Goal: Task Accomplishment & Management: Use online tool/utility

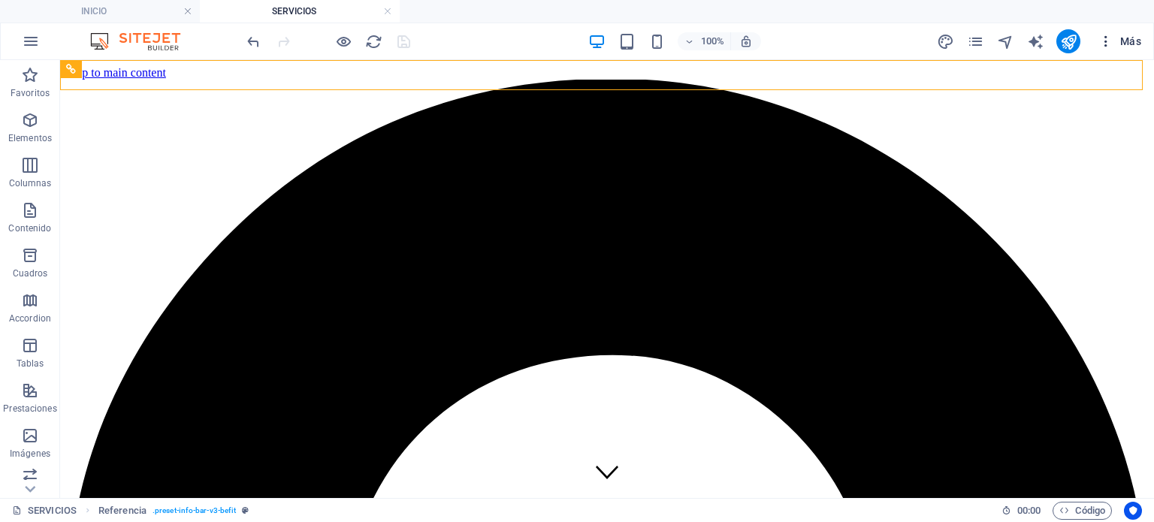
click at [1121, 39] on span "Más" at bounding box center [1120, 41] width 43 height 15
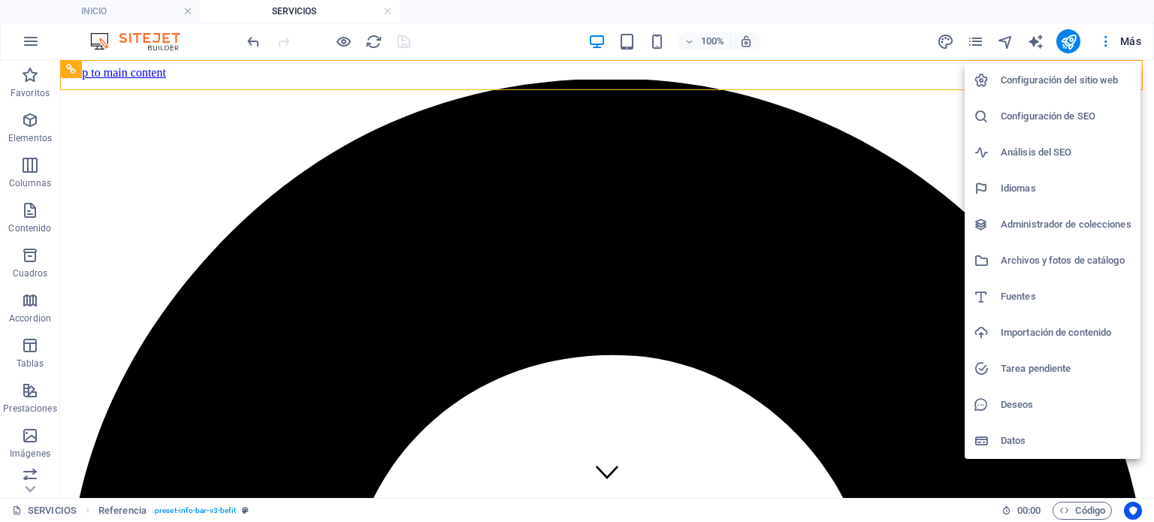
click at [1067, 82] on h6 "Configuración del sitio web" at bounding box center [1066, 80] width 131 height 18
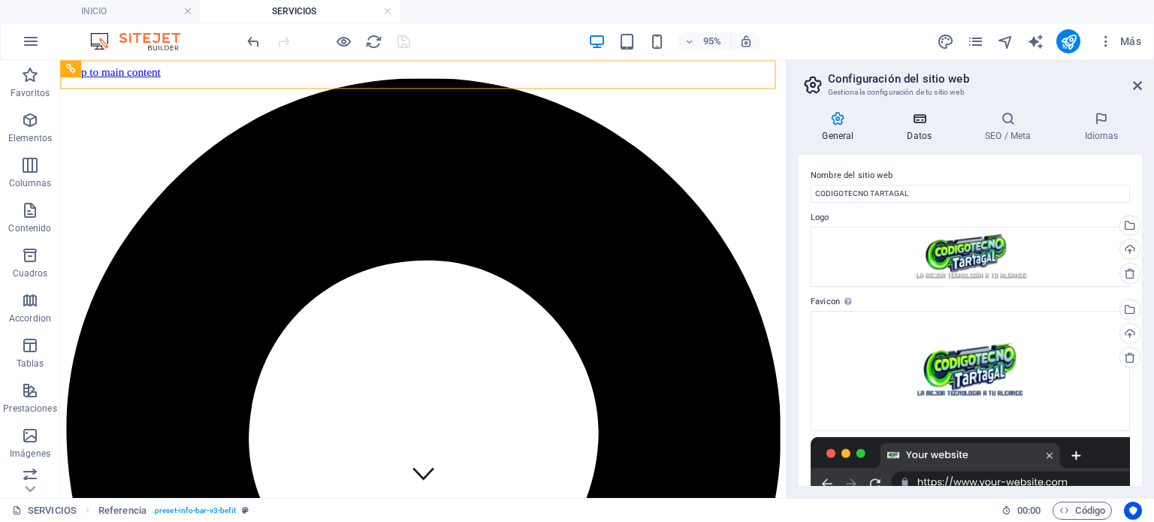
click at [925, 113] on icon at bounding box center [920, 118] width 72 height 15
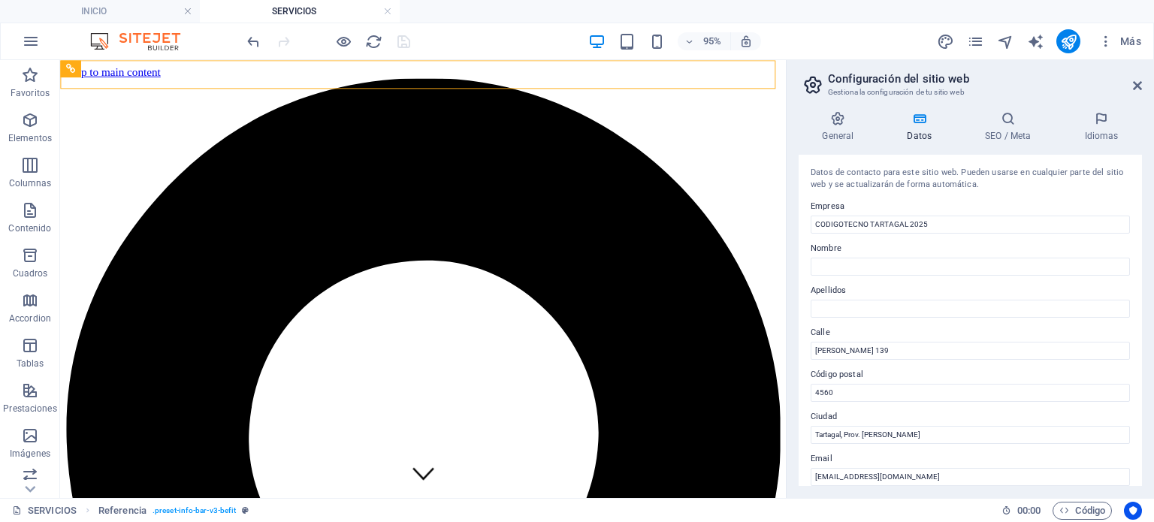
scroll to position [150, 0]
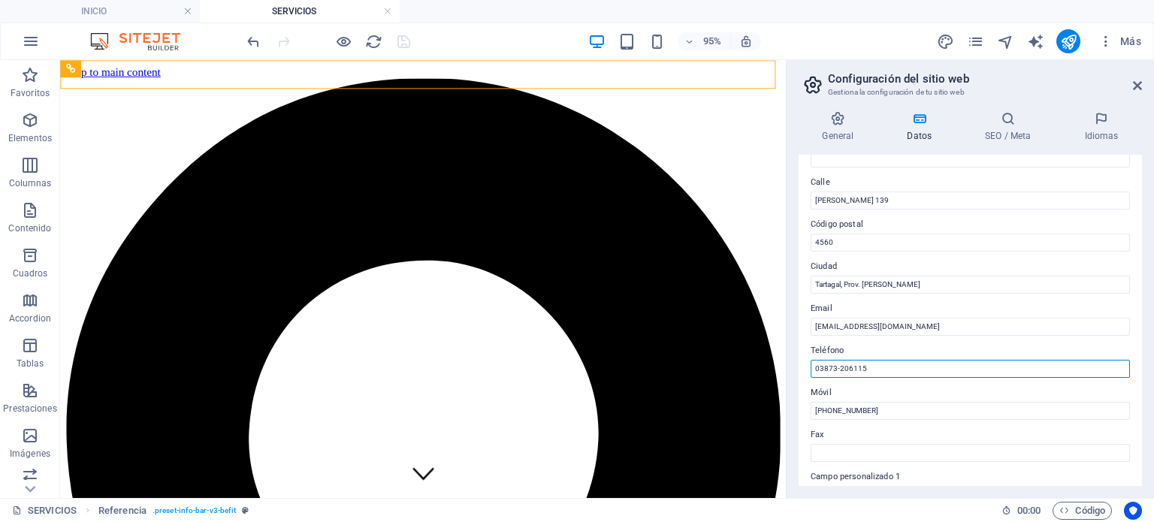
type textarea "06115"
drag, startPoint x: 938, startPoint y: 423, endPoint x: 792, endPoint y: 399, distance: 147.8
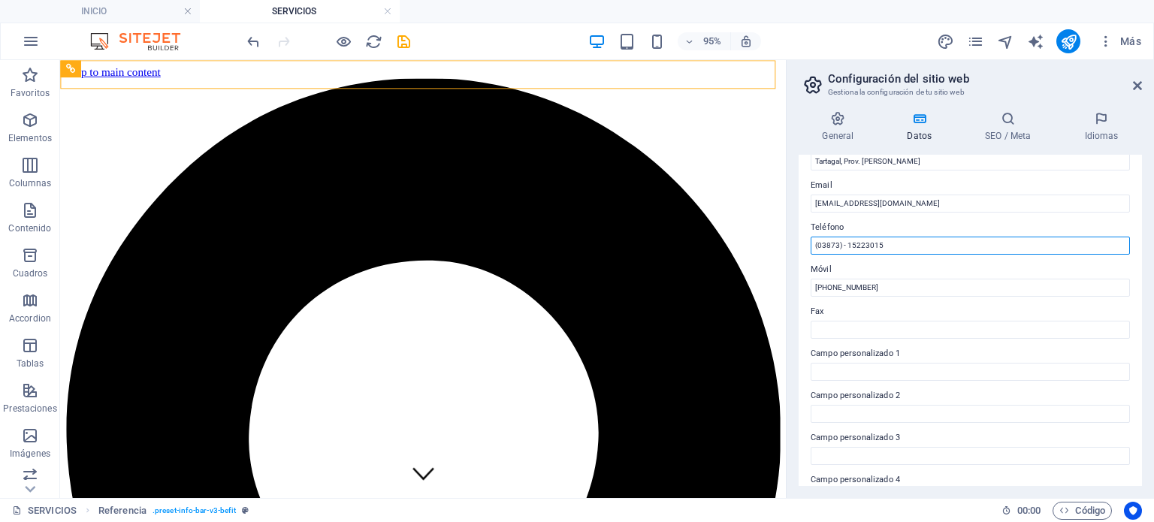
scroll to position [301, 0]
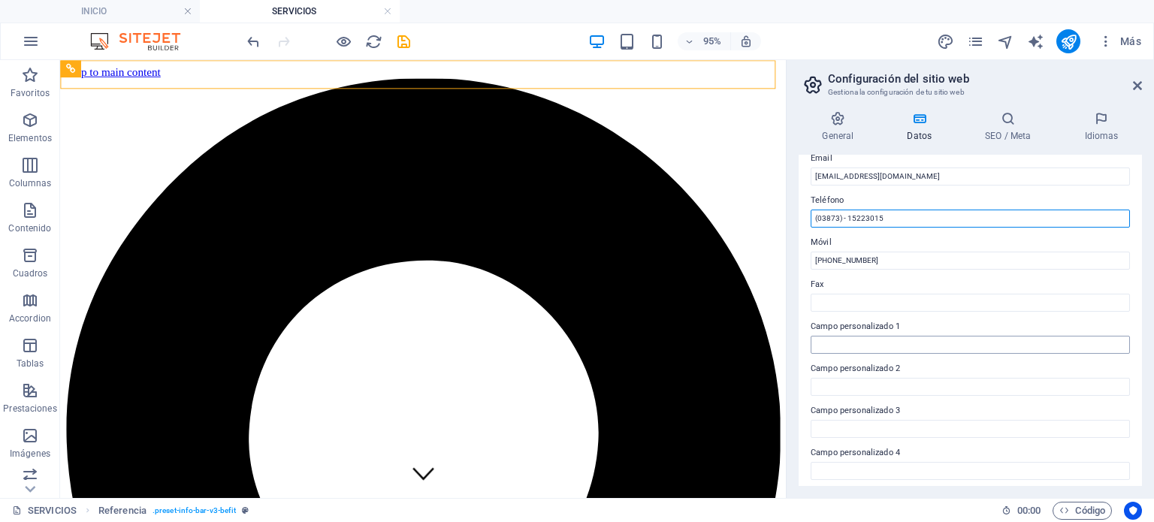
type input "(03873) - 15223015"
click at [875, 347] on input "Campo personalizado 1" at bounding box center [970, 345] width 319 height 18
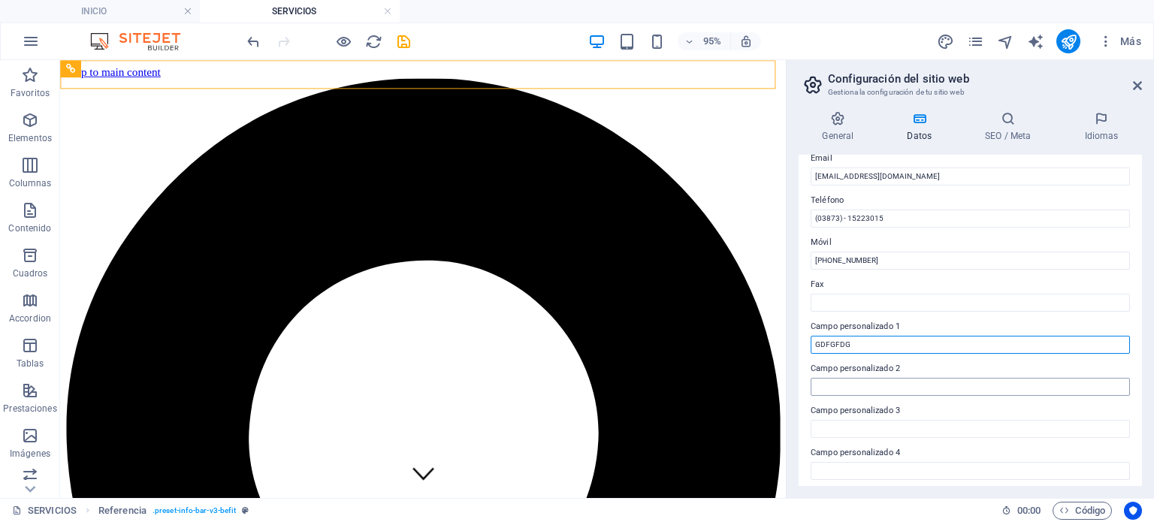
type input "GDFGFDG"
click at [881, 379] on input "Campo personalizado 2" at bounding box center [970, 387] width 319 height 18
drag, startPoint x: 933, startPoint y: 406, endPoint x: 785, endPoint y: 371, distance: 151.5
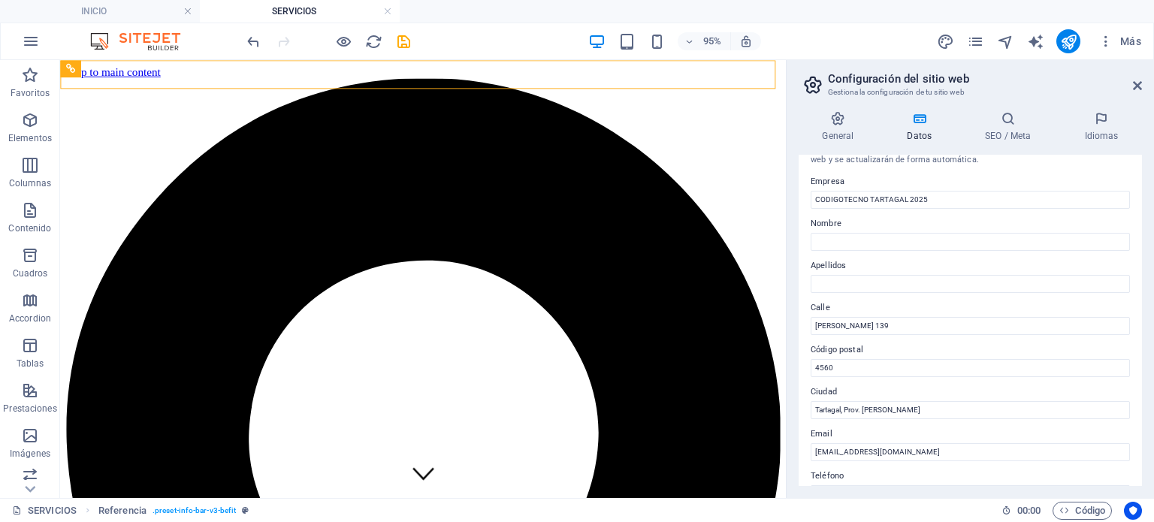
scroll to position [0, 0]
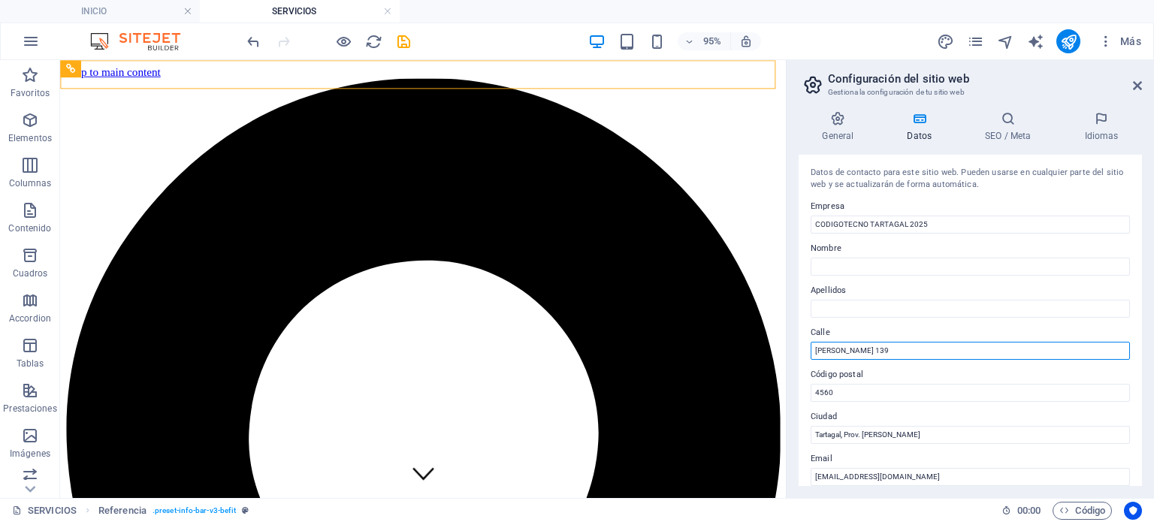
drag, startPoint x: 888, startPoint y: 348, endPoint x: 797, endPoint y: 358, distance: 92.3
click at [797, 358] on div "General Datos SEO / Meta Idiomas Nombre del sitio web CODIGOTECNO TARTAGAL Logo…" at bounding box center [971, 298] width 368 height 399
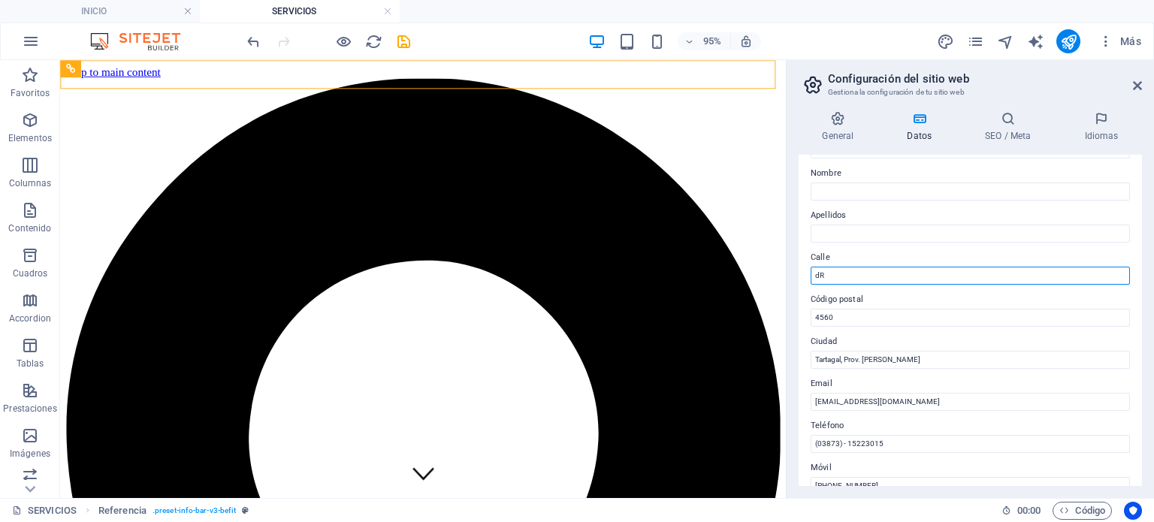
type input "d"
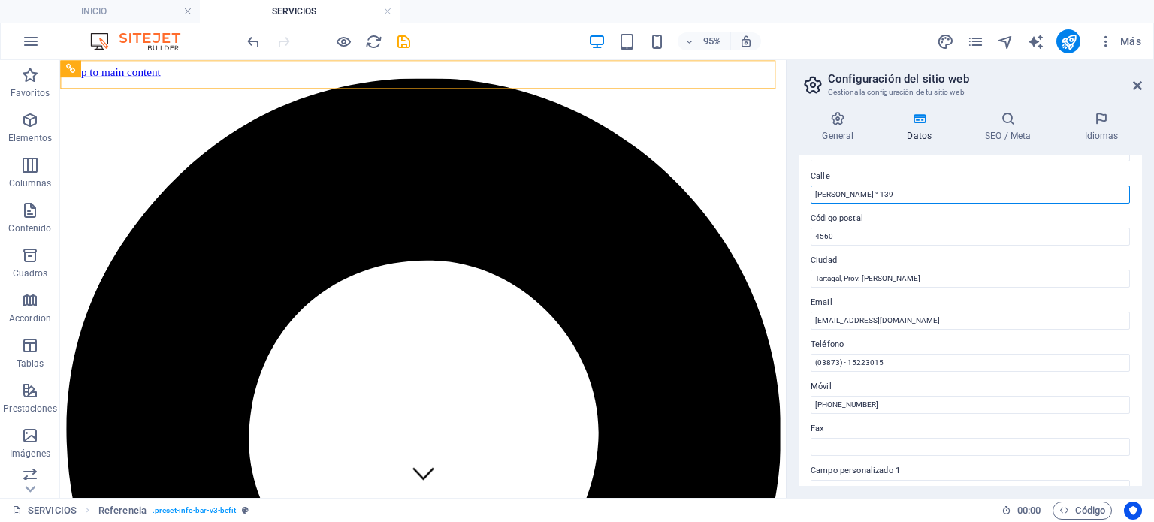
scroll to position [0, 0]
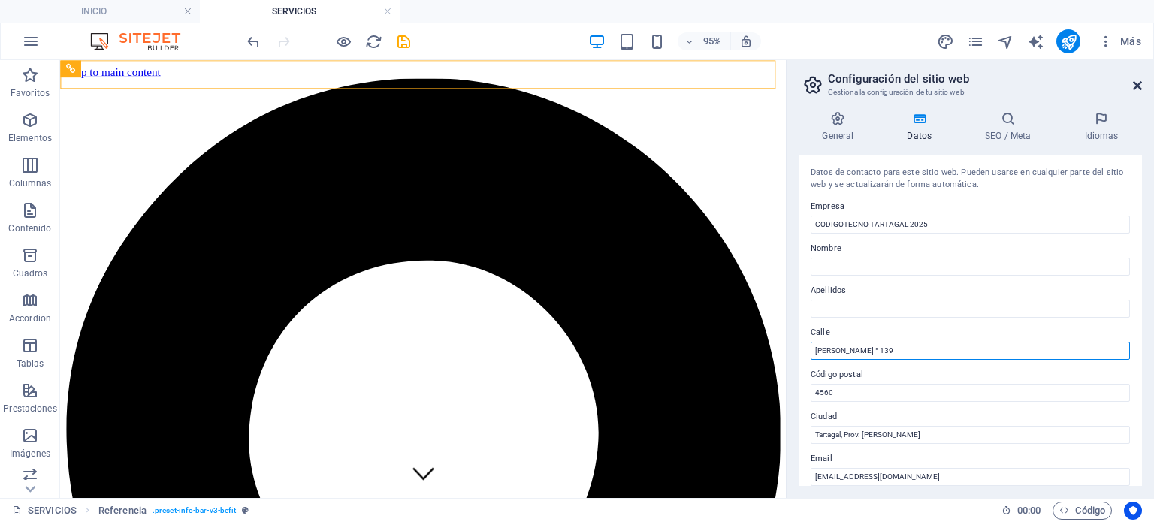
type input "[PERSON_NAME] ° 139"
click at [1134, 86] on icon at bounding box center [1137, 86] width 9 height 12
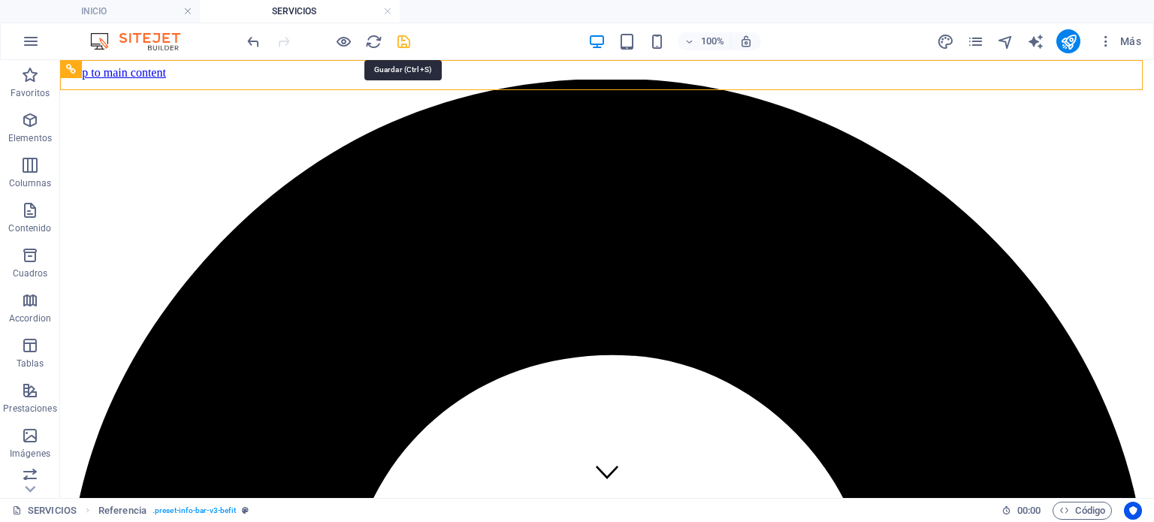
click at [404, 41] on icon "save" at bounding box center [403, 41] width 17 height 17
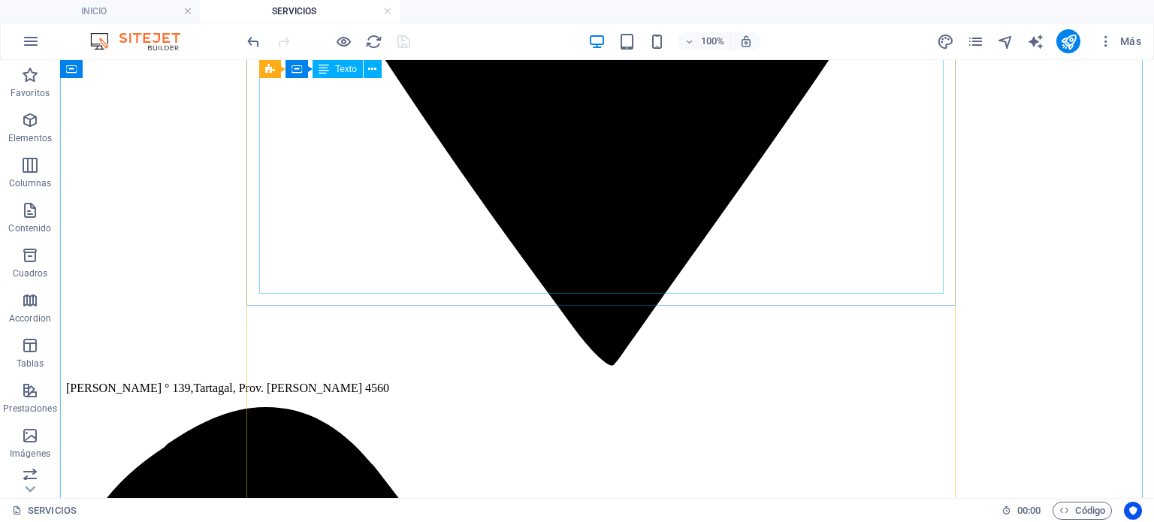
scroll to position [1428, 0]
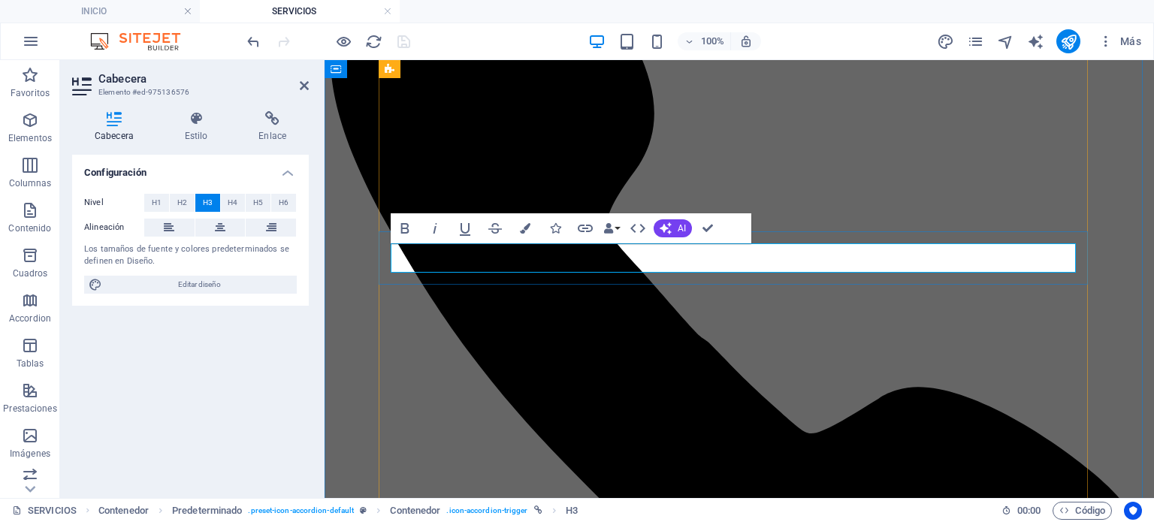
drag, startPoint x: 836, startPoint y: 386, endPoint x: 1106, endPoint y: 386, distance: 269.1
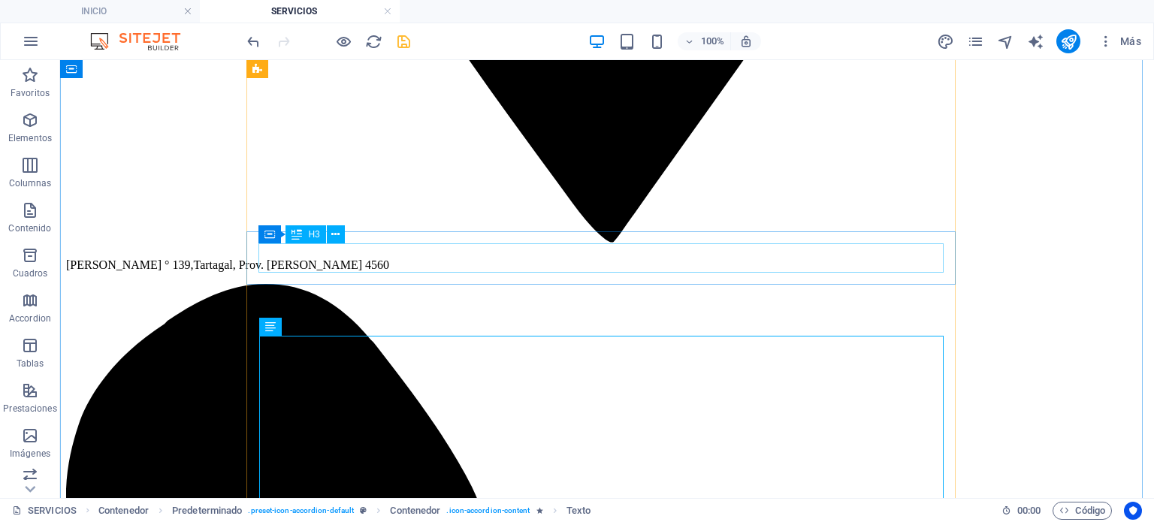
drag, startPoint x: 746, startPoint y: 265, endPoint x: 481, endPoint y: 264, distance: 264.5
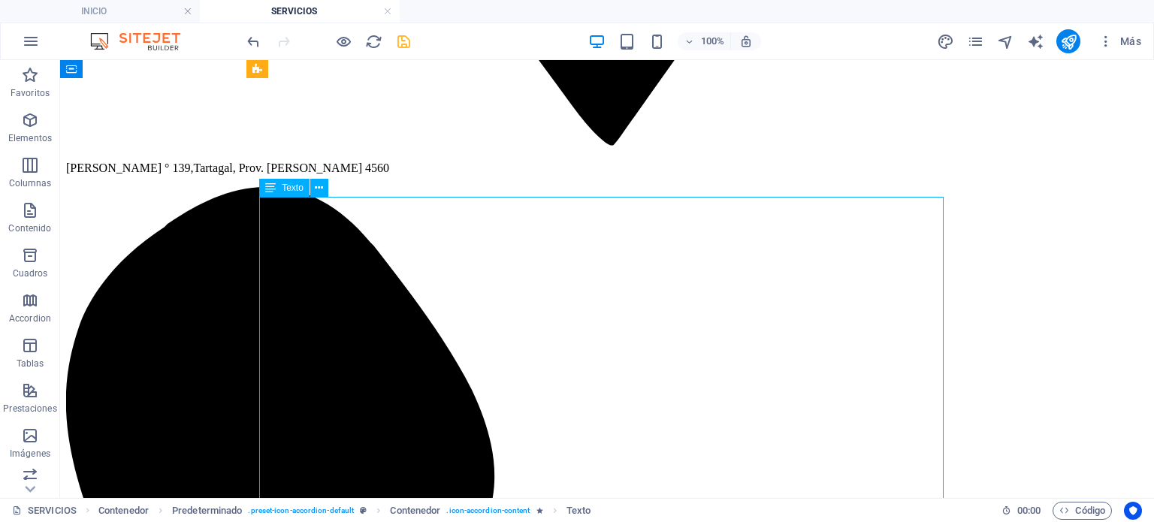
scroll to position [1503, 0]
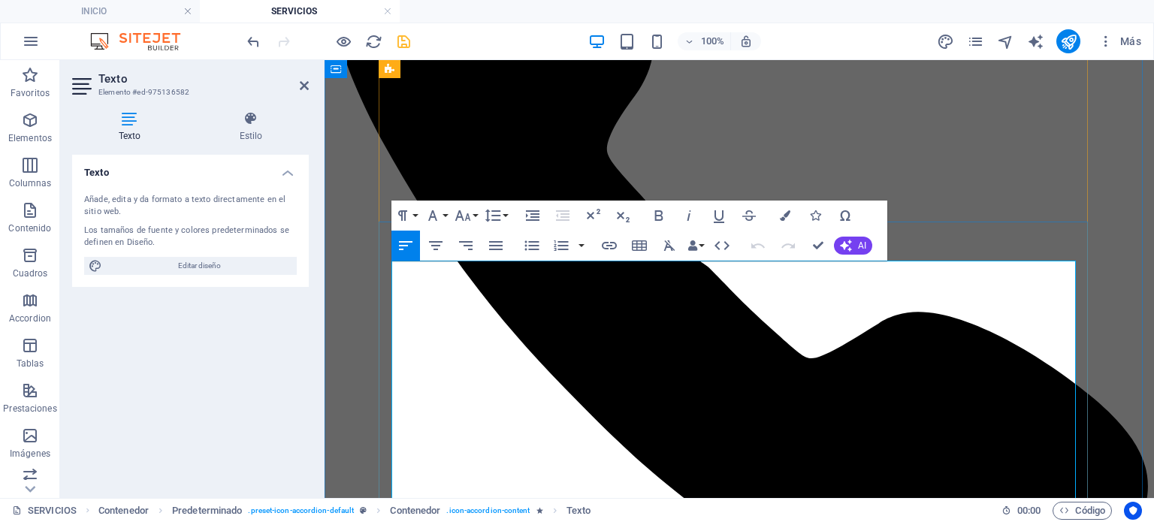
scroll to position [1653, 0]
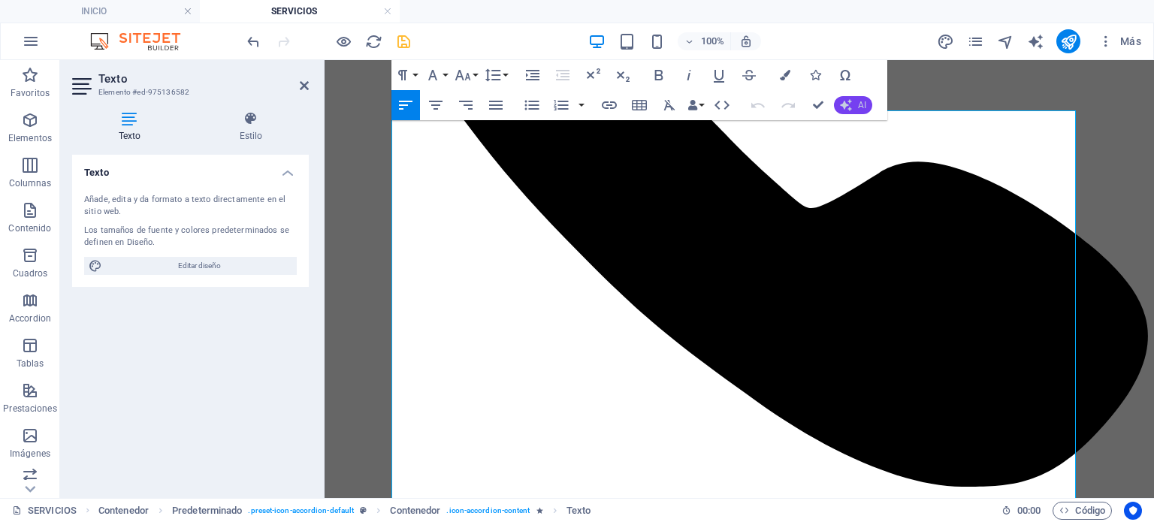
click at [852, 107] on icon "button" at bounding box center [846, 105] width 12 height 12
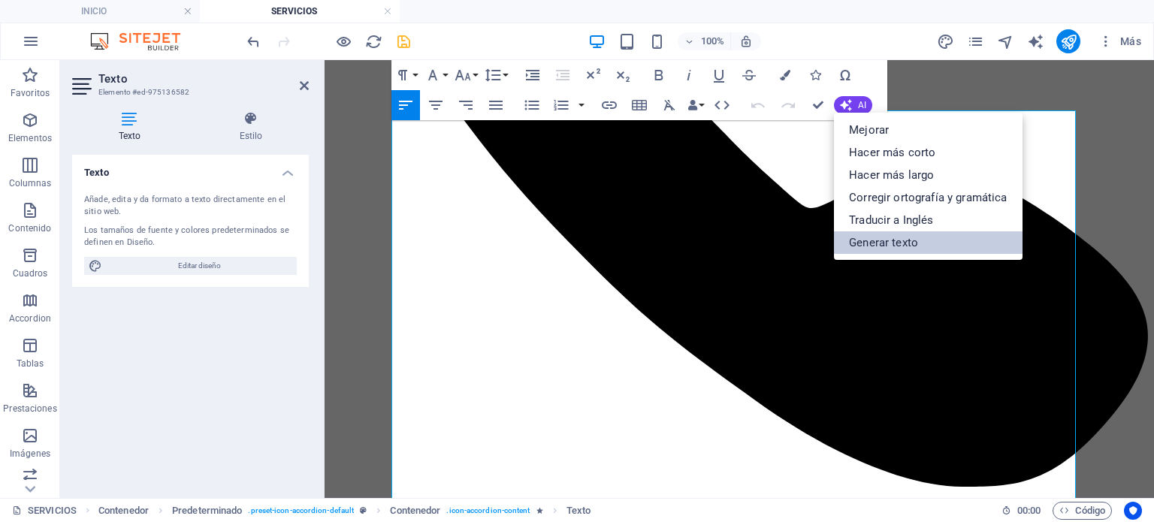
click at [917, 246] on link "Generar texto" at bounding box center [928, 242] width 188 height 23
select select "English"
select select "Spanish"
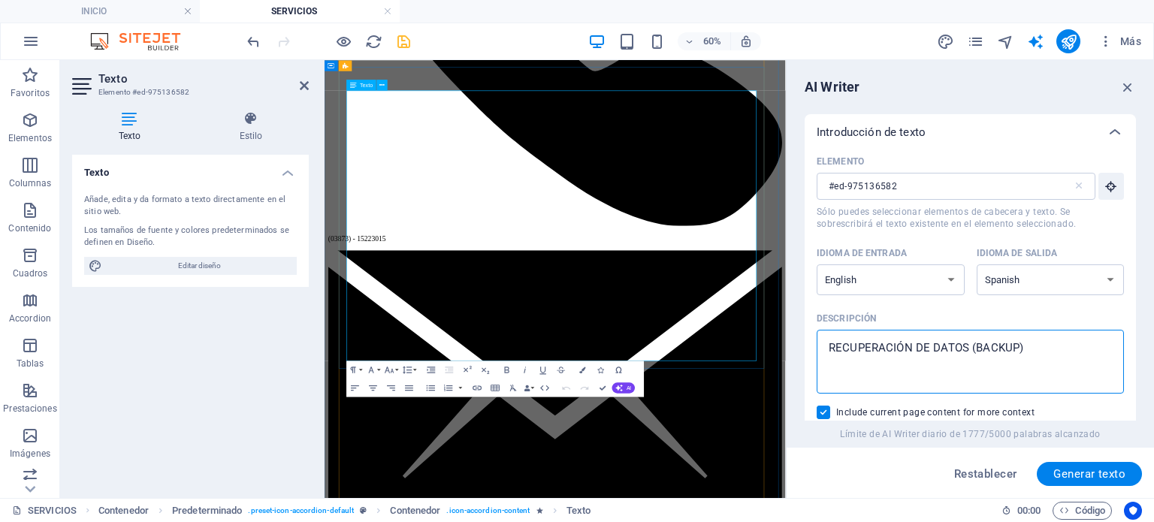
drag, startPoint x: 1391, startPoint y: 409, endPoint x: 985, endPoint y: 552, distance: 430.5
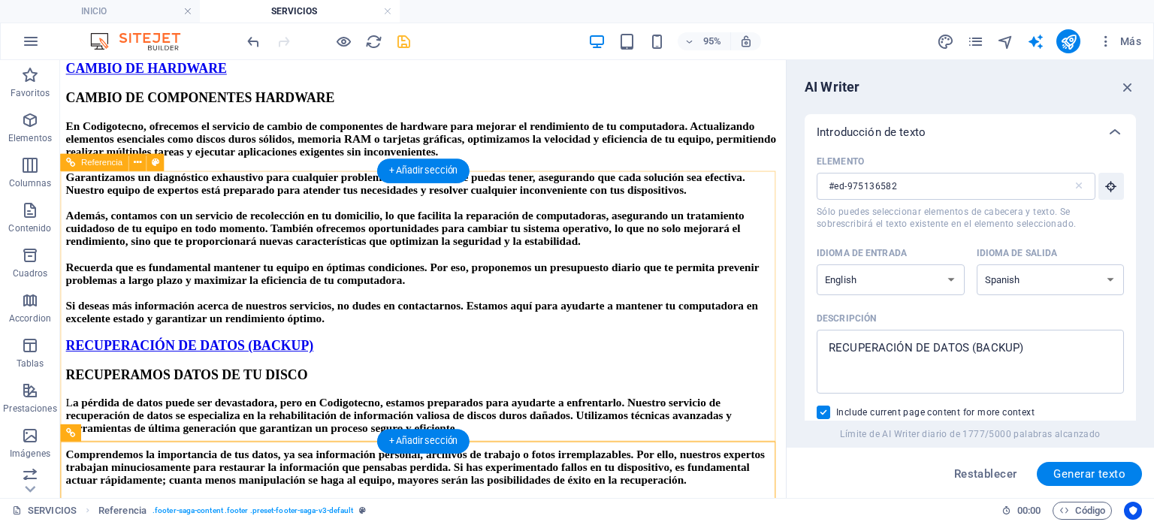
scroll to position [2969, 0]
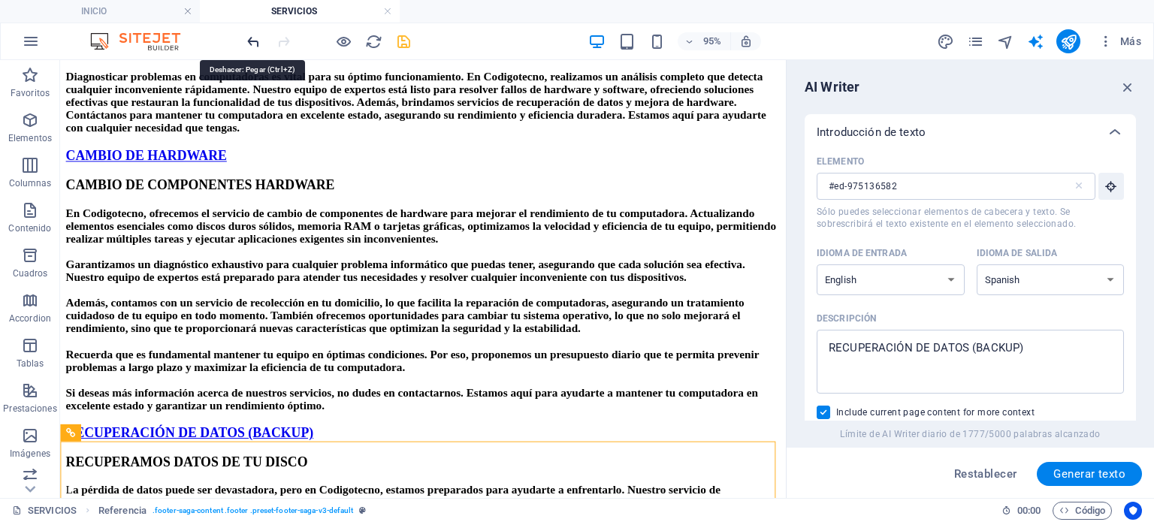
click at [250, 43] on icon "undo" at bounding box center [253, 41] width 17 height 17
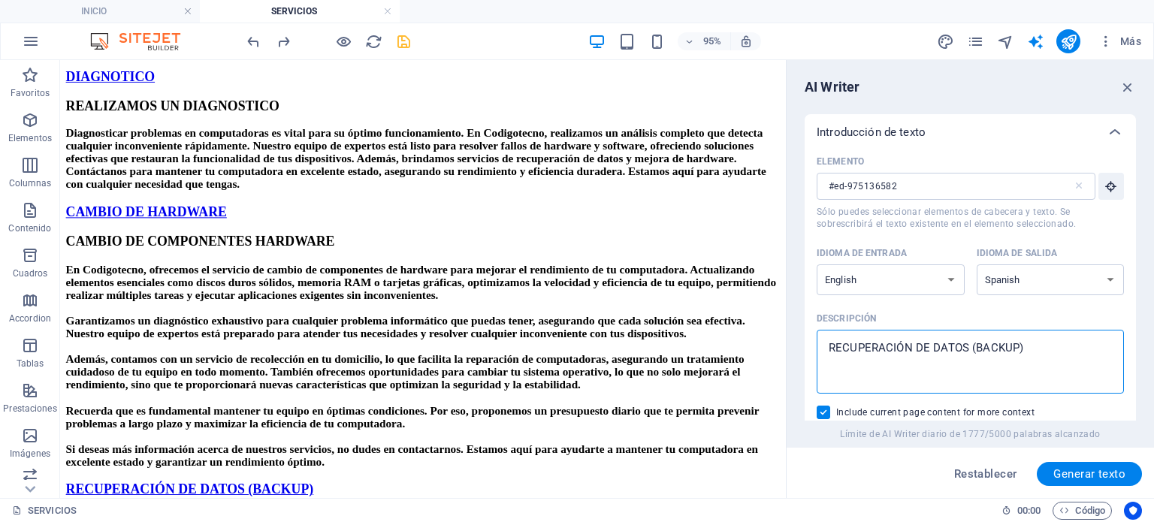
click at [1059, 351] on textarea "RECUPERACIÓN DE DATOS (BACKUP)" at bounding box center [970, 361] width 292 height 49
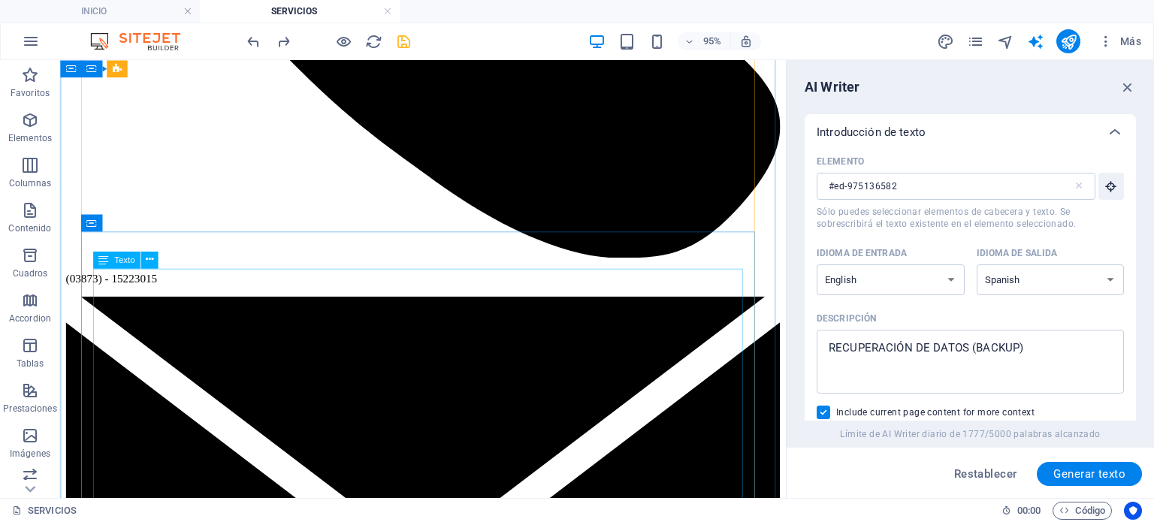
scroll to position [1783, 0]
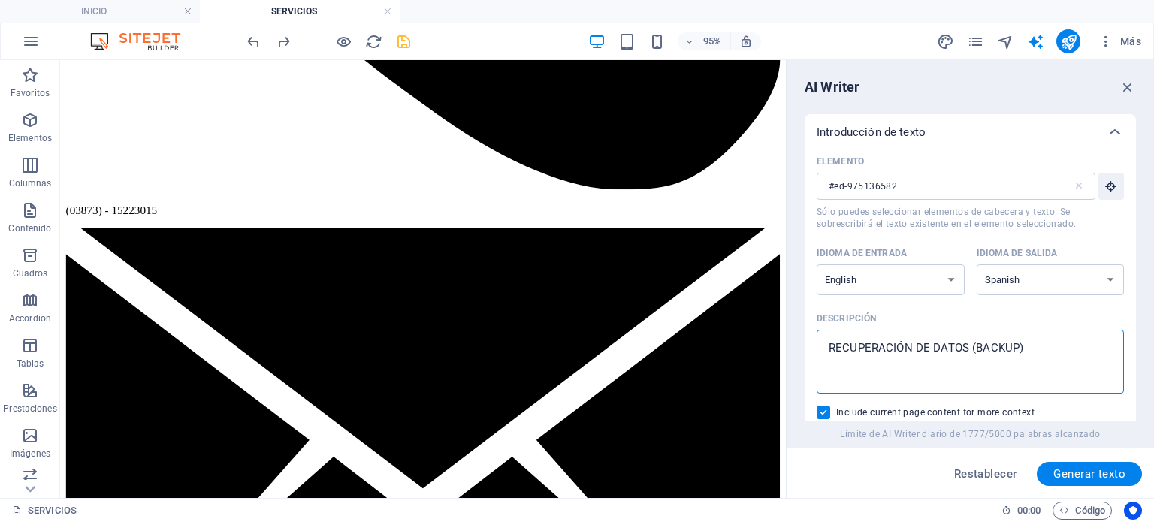
drag, startPoint x: 1028, startPoint y: 351, endPoint x: 794, endPoint y: 354, distance: 234.5
click at [794, 354] on div "AI Writer Introducción de texto Elemento #ed-975136582 ​ Sólo puedes selecciona…" at bounding box center [971, 279] width 368 height 438
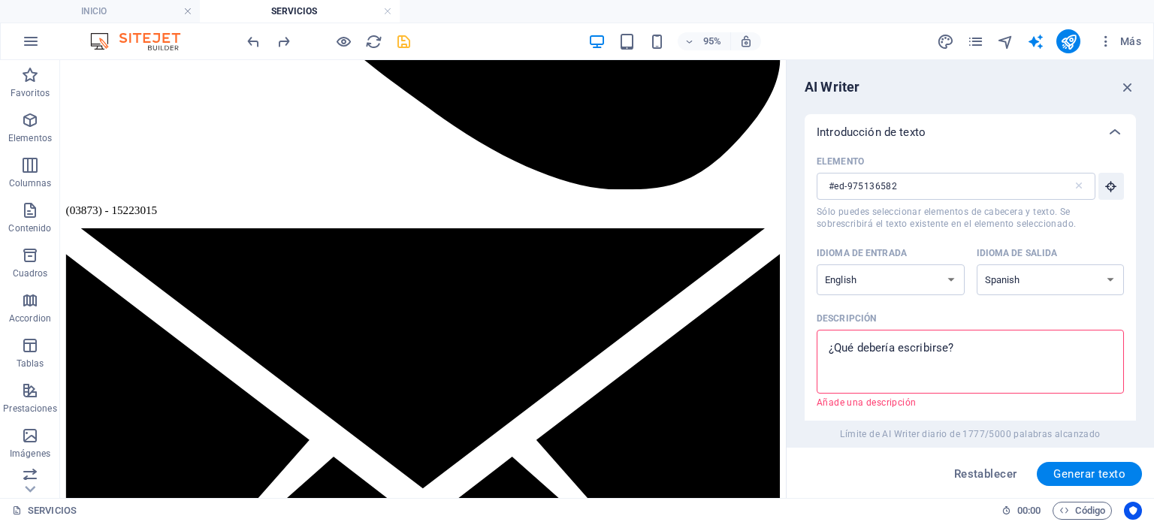
paste textarea "Formateo yFormateo y Instalación de S.o"
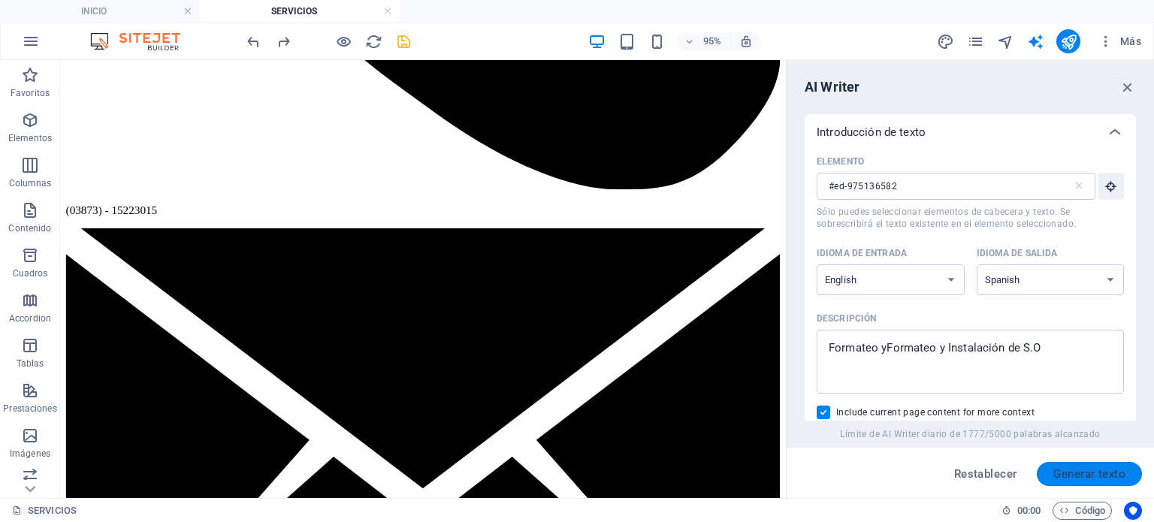
click at [1073, 471] on span "Generar texto" at bounding box center [1090, 474] width 72 height 12
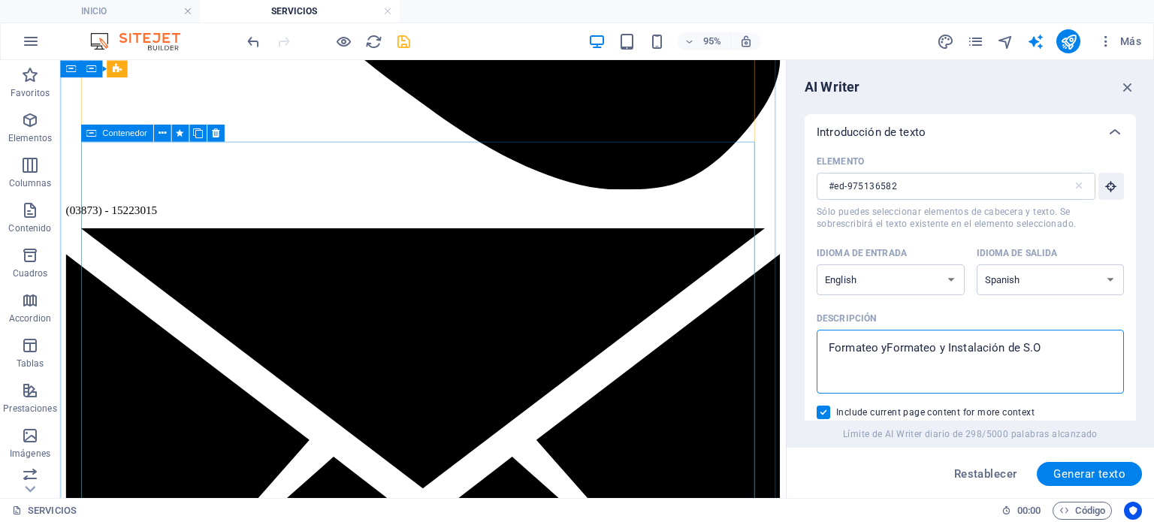
drag, startPoint x: 945, startPoint y: 410, endPoint x: 786, endPoint y: 361, distance: 166.2
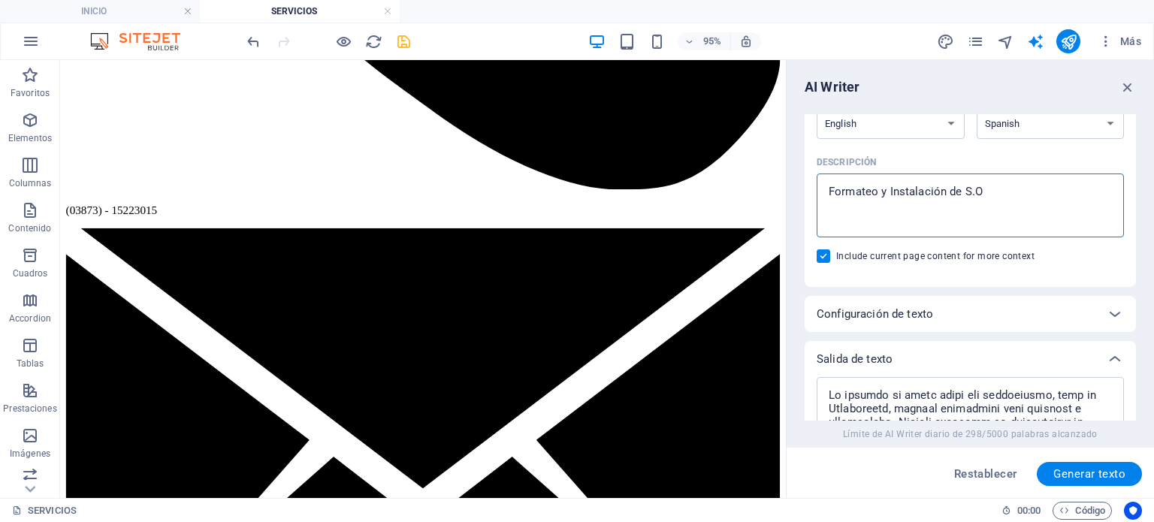
scroll to position [225, 0]
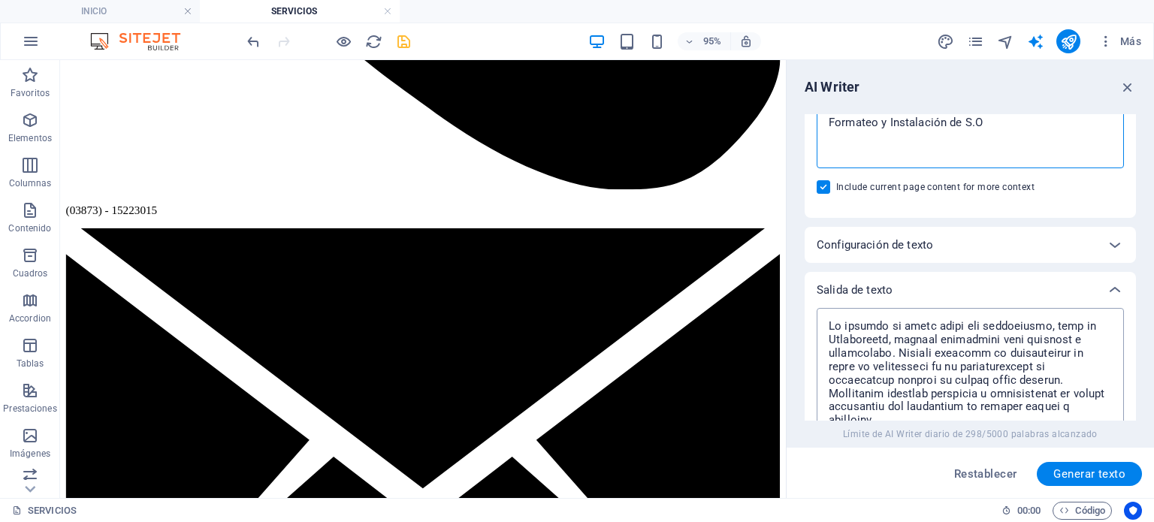
type textarea "Formateo y Instalación de S.O"
drag, startPoint x: 1076, startPoint y: 389, endPoint x: 814, endPoint y: 336, distance: 267.5
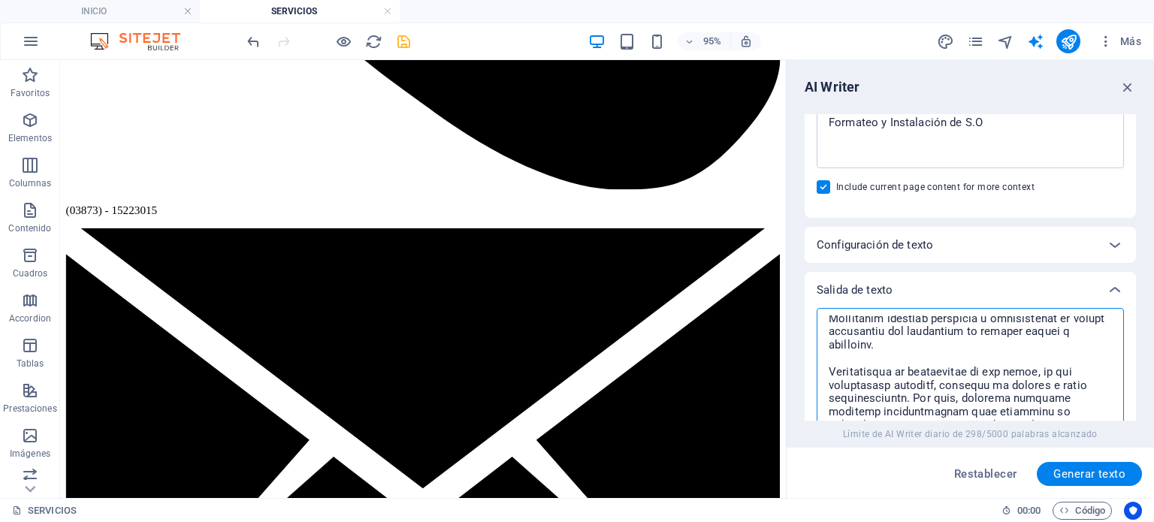
scroll to position [0, 0]
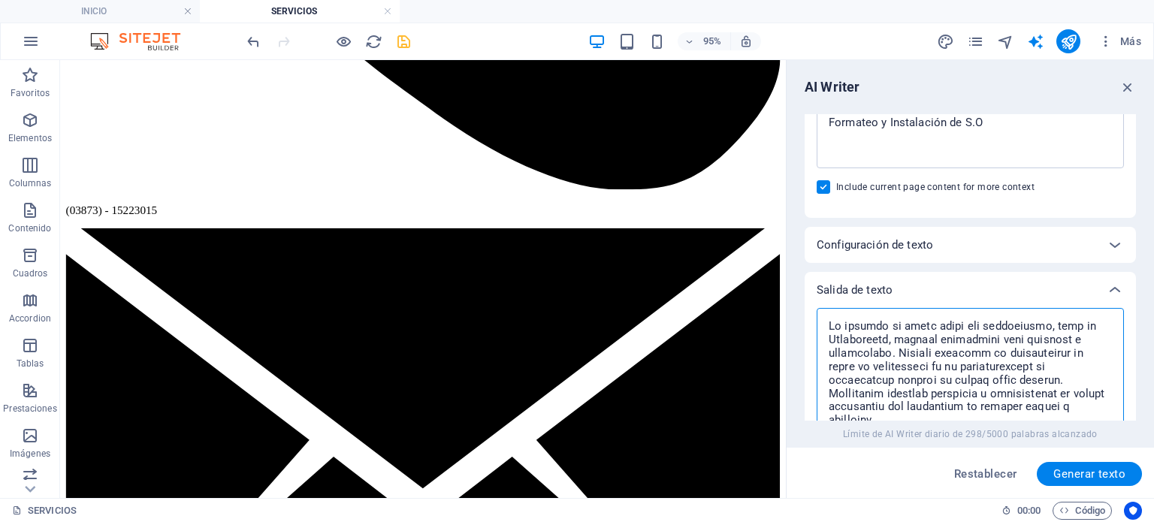
drag, startPoint x: 914, startPoint y: 355, endPoint x: 812, endPoint y: 356, distance: 102.2
click at [812, 356] on div "x ​ Mejorar Corregir ortografía y gramática Hacer más largo Hacer más corto Cop…" at bounding box center [970, 512] width 331 height 409
drag, startPoint x: 1032, startPoint y: 328, endPoint x: 820, endPoint y: 326, distance: 211.9
click at [820, 326] on div "x ​" at bounding box center [970, 455] width 307 height 295
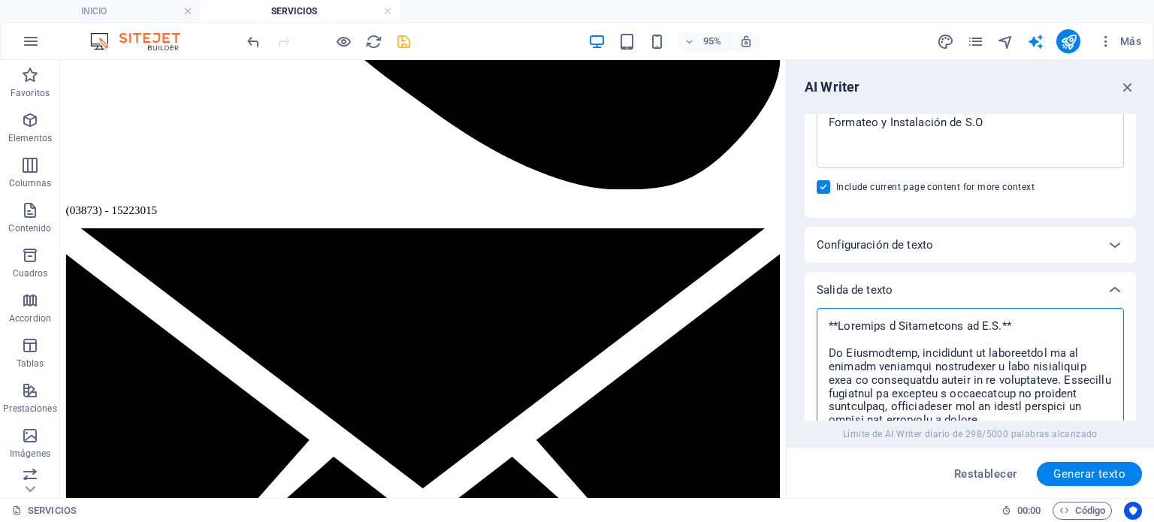
type textarea "**Loremips d Sitametcons ad E.S.** Do Eiusmodtemp, incididunt ut laboreetdol ma…"
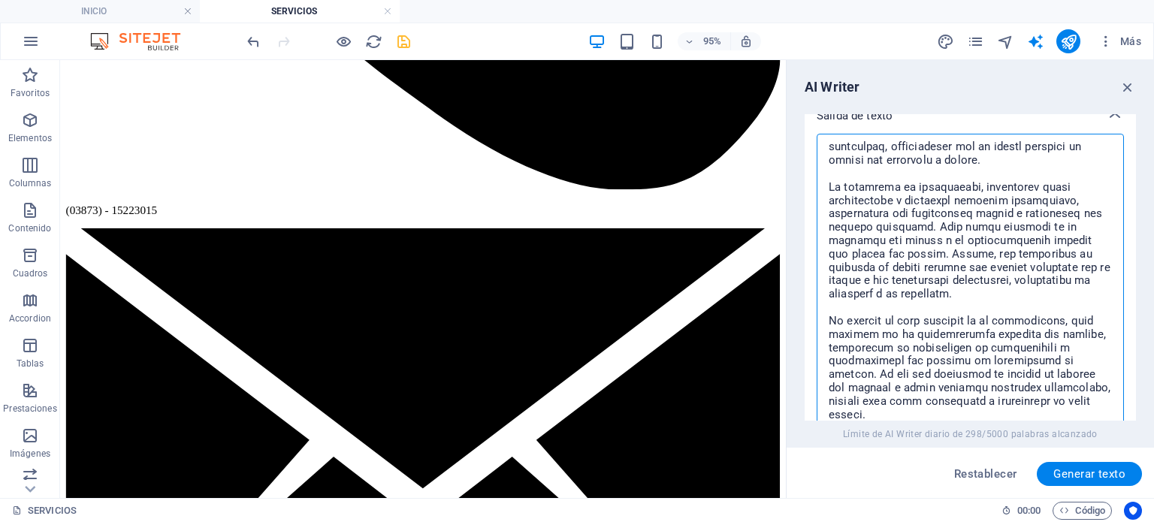
scroll to position [150, 0]
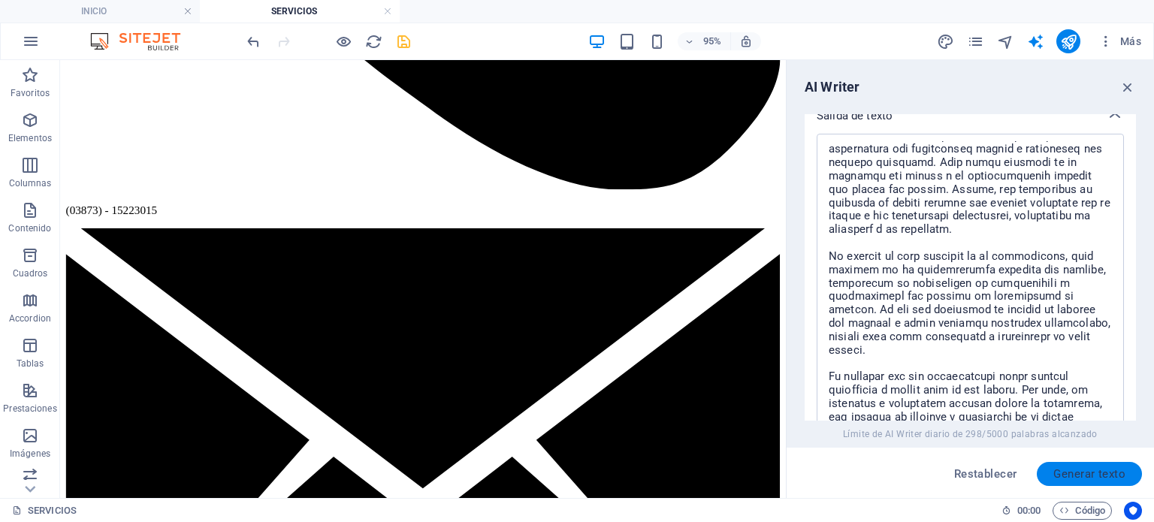
drag, startPoint x: 1056, startPoint y: 471, endPoint x: 1070, endPoint y: 470, distance: 14.3
click at [1070, 470] on span "Generar texto" at bounding box center [1090, 474] width 72 height 12
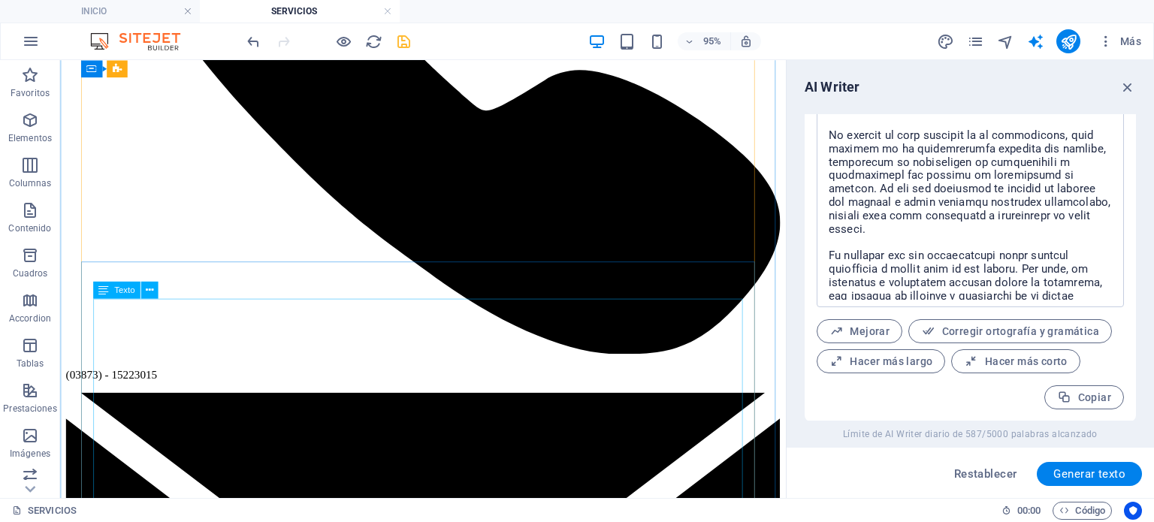
scroll to position [1557, 0]
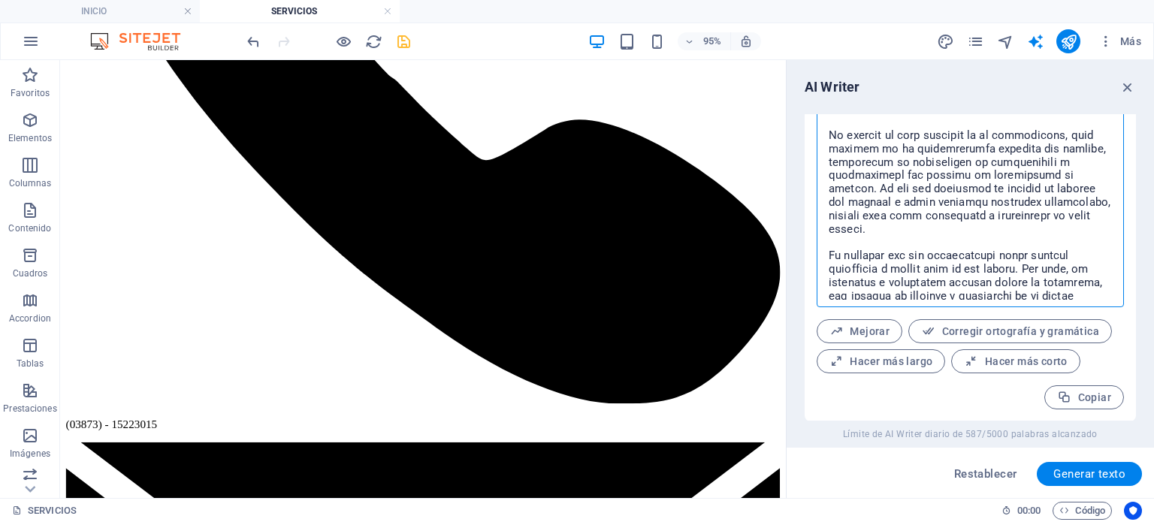
click at [964, 250] on textarea at bounding box center [970, 160] width 292 height 280
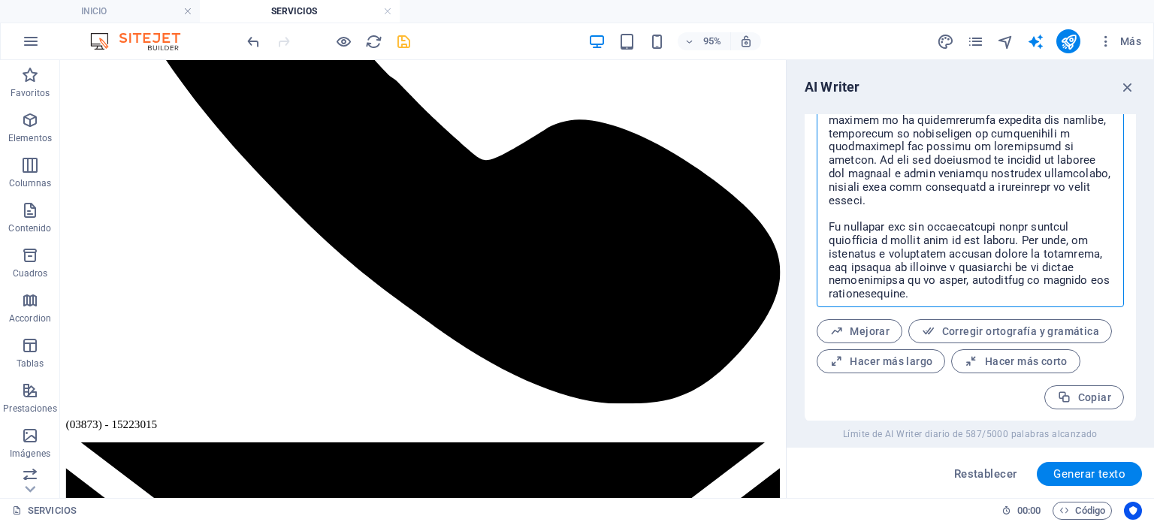
drag, startPoint x: 1052, startPoint y: 291, endPoint x: 867, endPoint y: 199, distance: 206.4
click at [867, 199] on textarea at bounding box center [970, 160] width 292 height 280
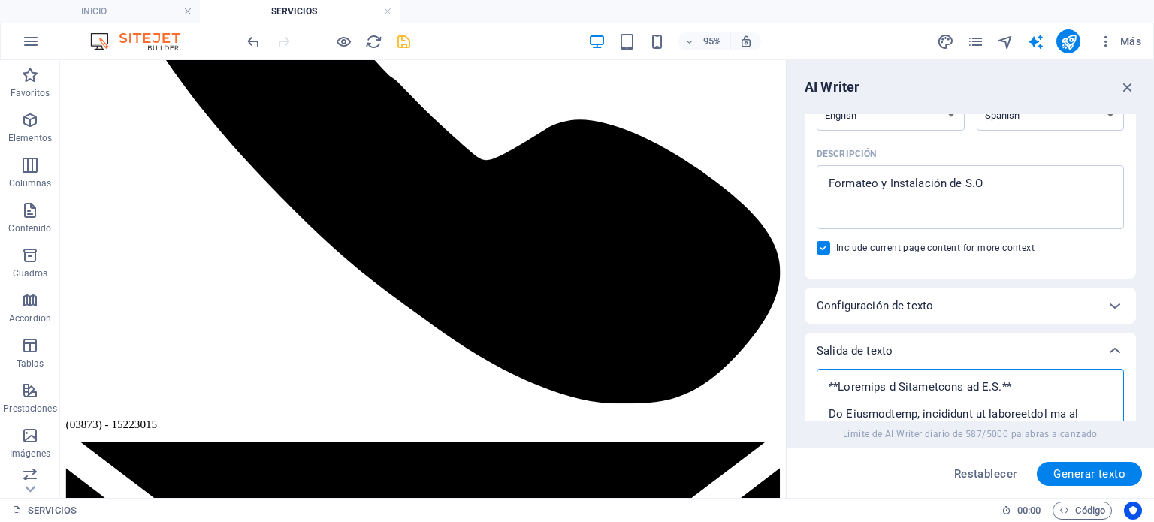
scroll to position [0, 0]
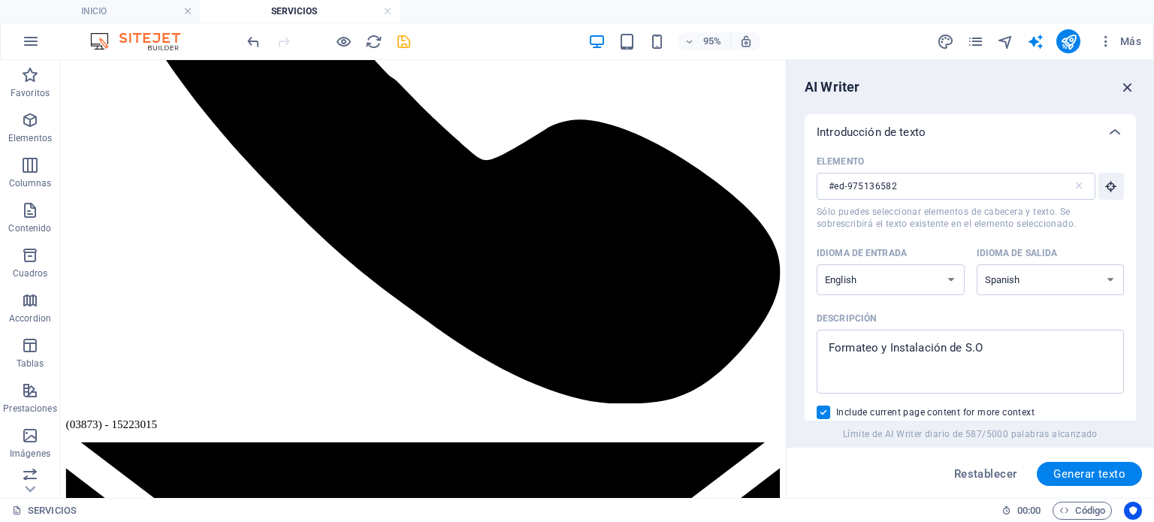
click at [1120, 87] on icon "button" at bounding box center [1128, 87] width 17 height 17
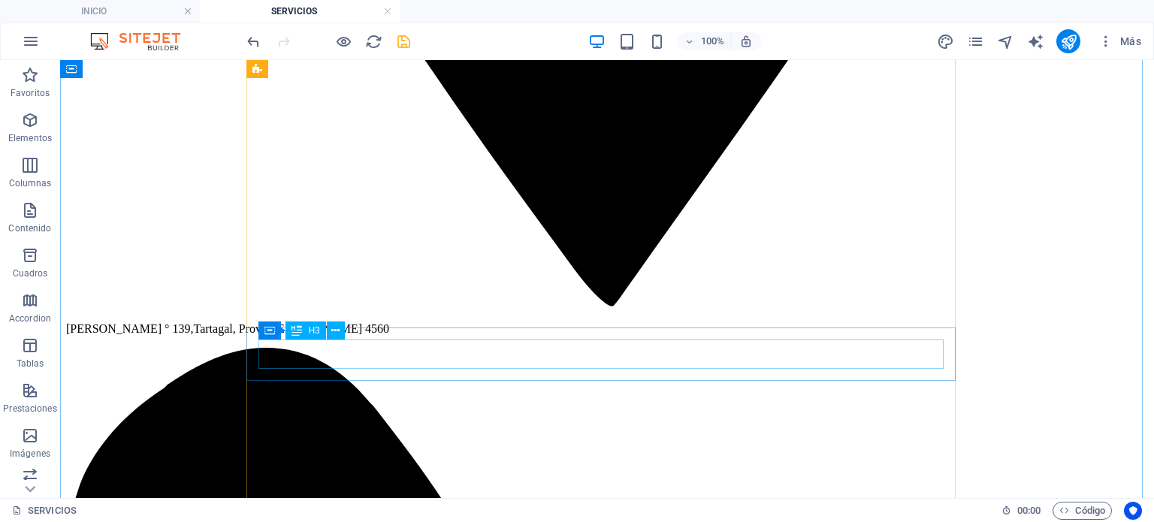
scroll to position [1332, 0]
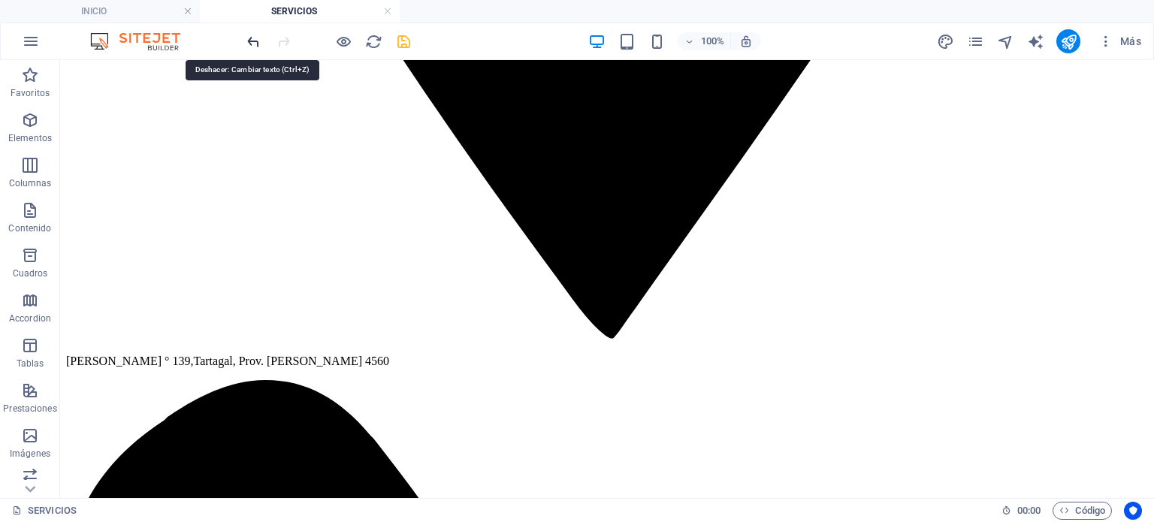
click at [251, 41] on icon "undo" at bounding box center [253, 41] width 17 height 17
click at [252, 40] on icon "undo" at bounding box center [253, 41] width 17 height 17
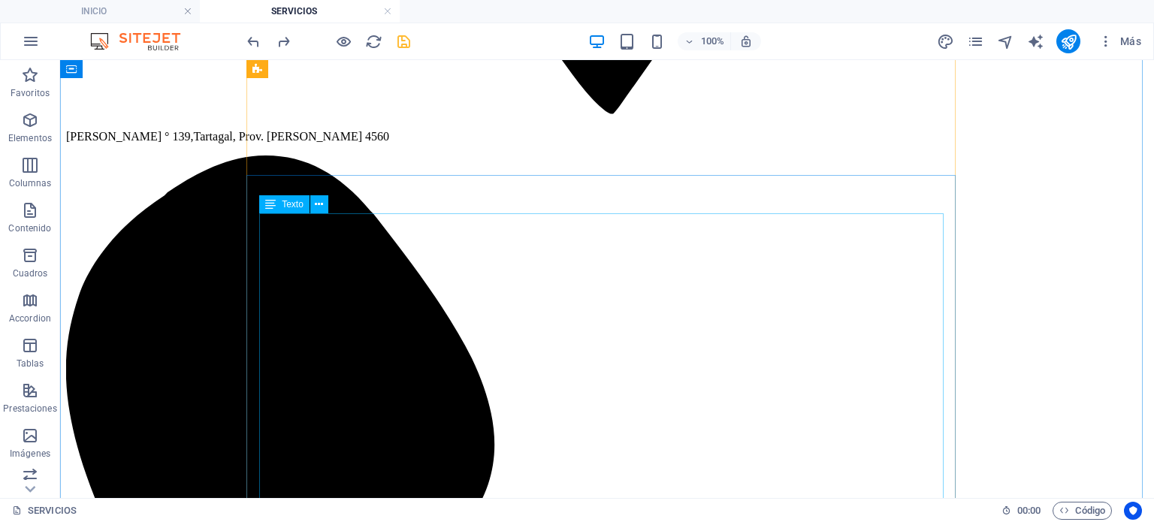
scroll to position [1557, 0]
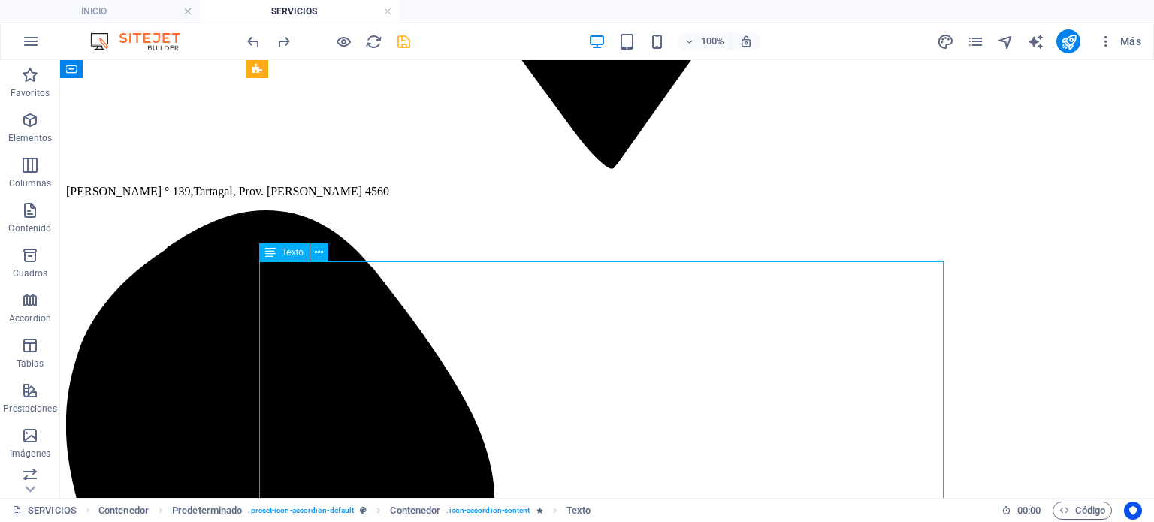
scroll to position [1482, 0]
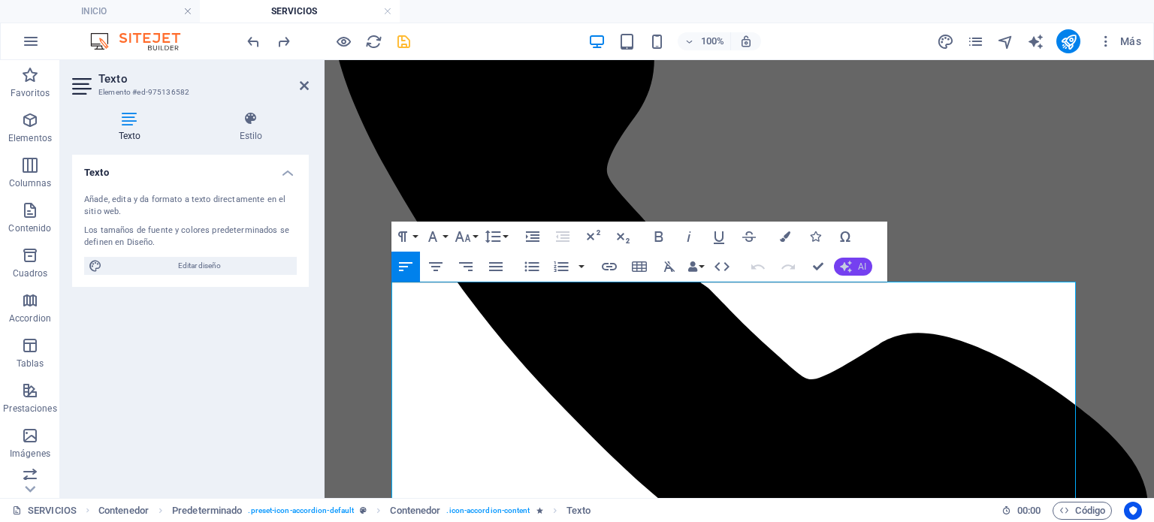
click at [853, 267] on button "AI" at bounding box center [853, 267] width 38 height 18
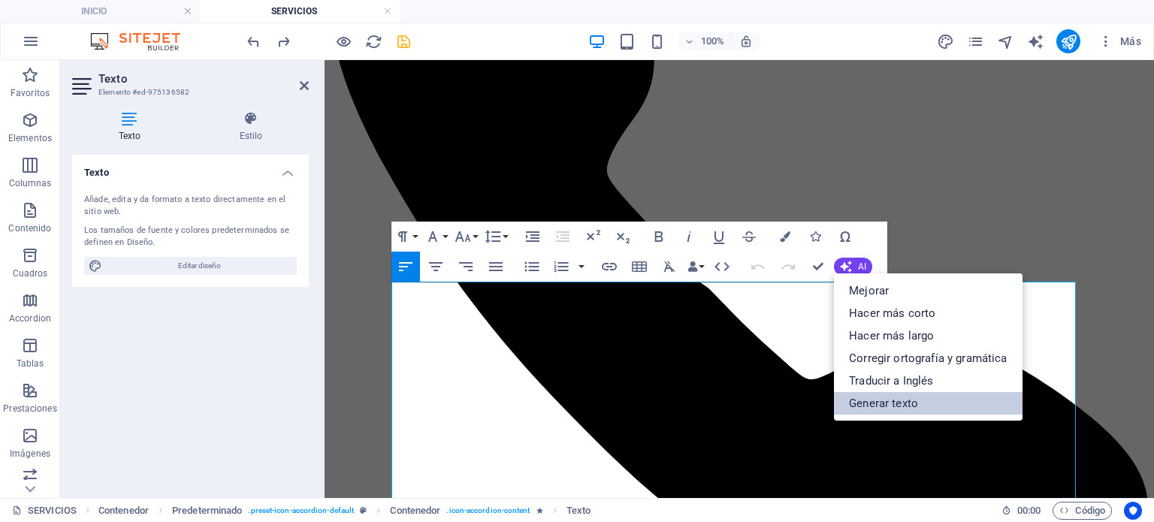
click at [909, 393] on link "Generar texto" at bounding box center [928, 403] width 188 height 23
select select "English"
select select "Spanish"
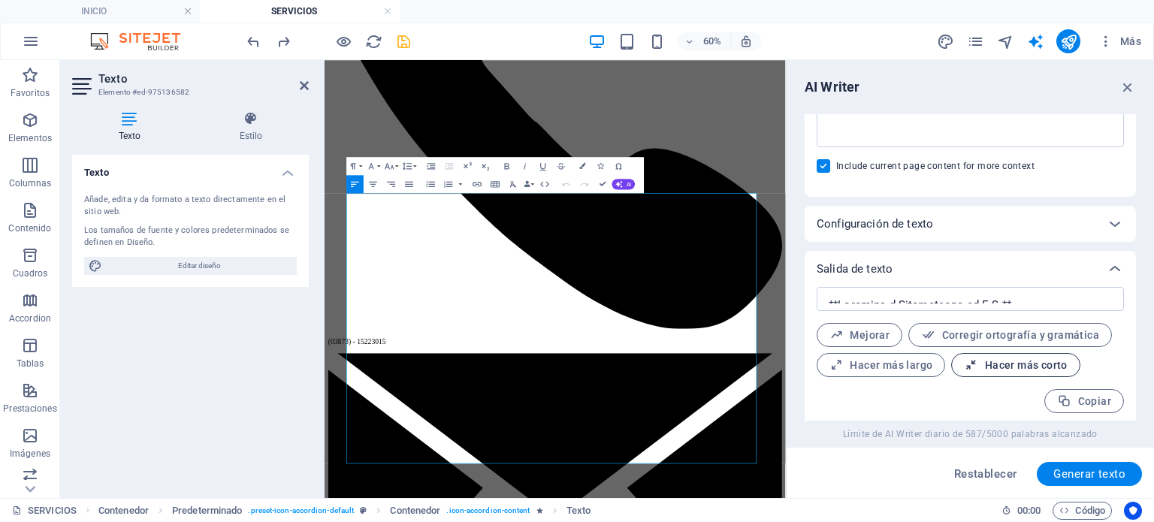
scroll to position [301, 0]
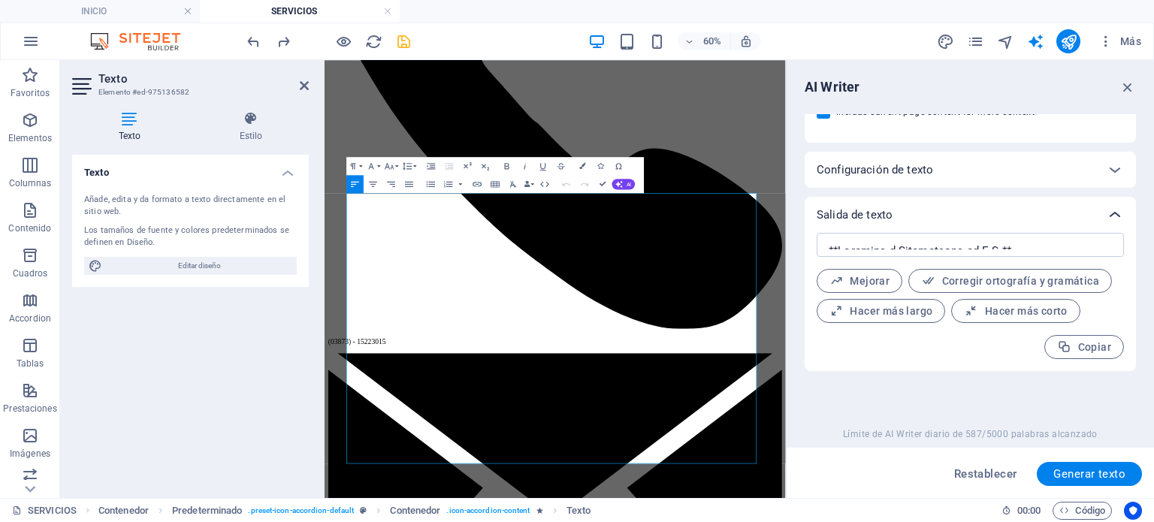
click at [1106, 213] on icon at bounding box center [1115, 215] width 18 height 18
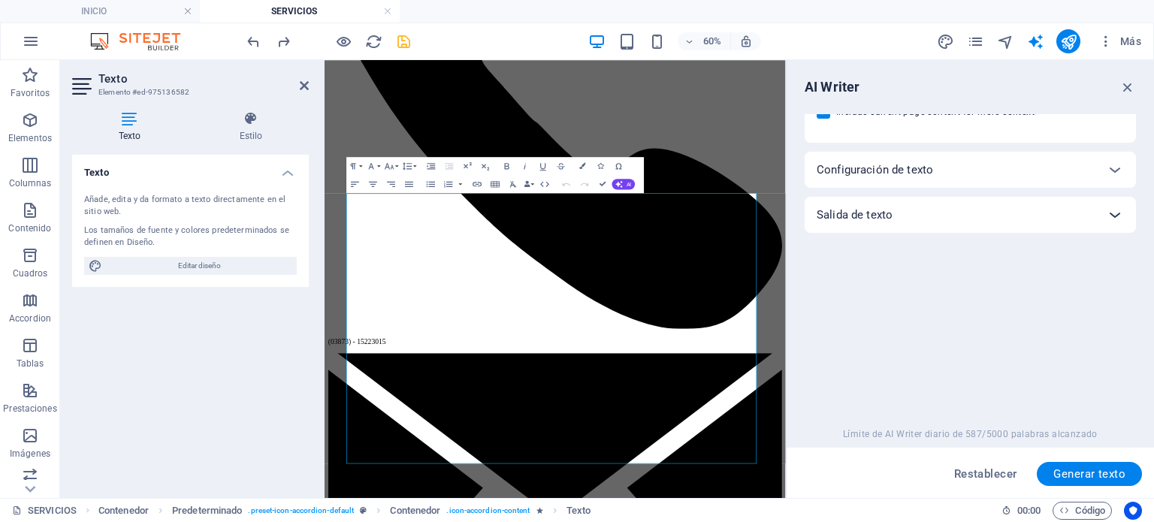
click at [1111, 212] on icon at bounding box center [1115, 215] width 18 height 18
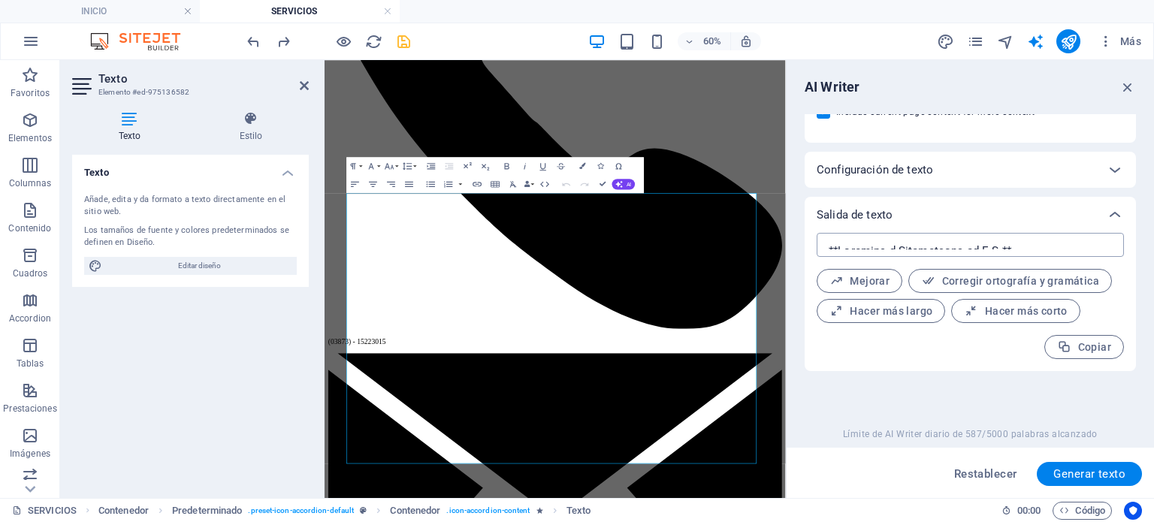
click at [1021, 240] on div "x ​" at bounding box center [970, 245] width 307 height 24
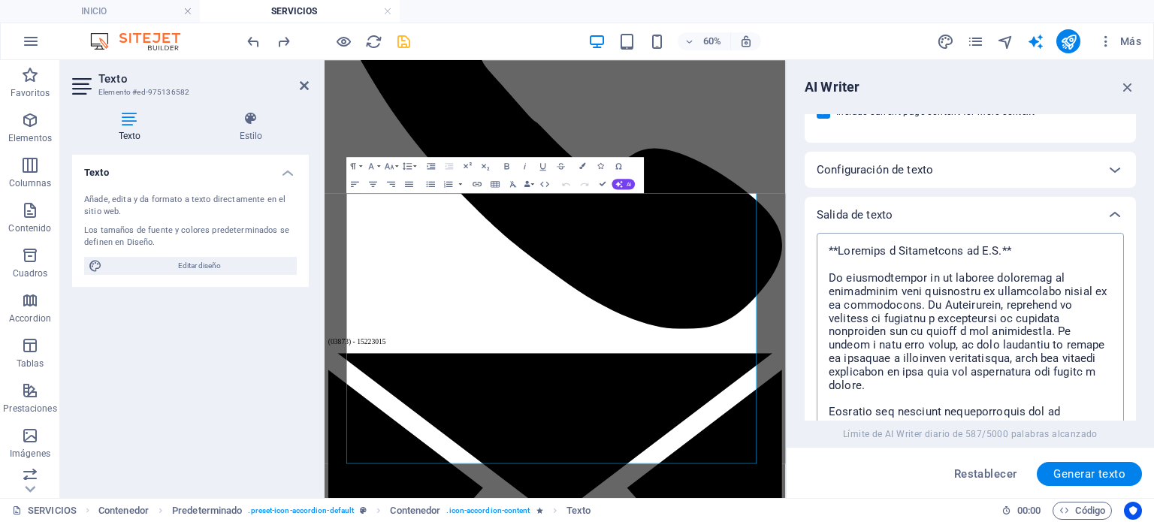
click at [1021, 240] on div "x ​" at bounding box center [970, 380] width 307 height 295
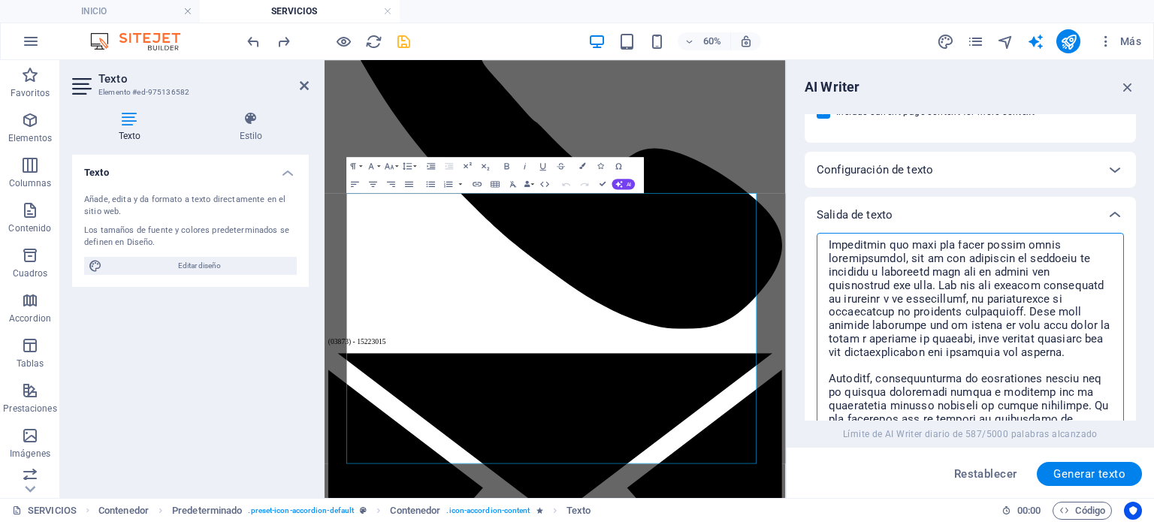
scroll to position [318, 0]
click at [894, 366] on textarea at bounding box center [970, 380] width 292 height 280
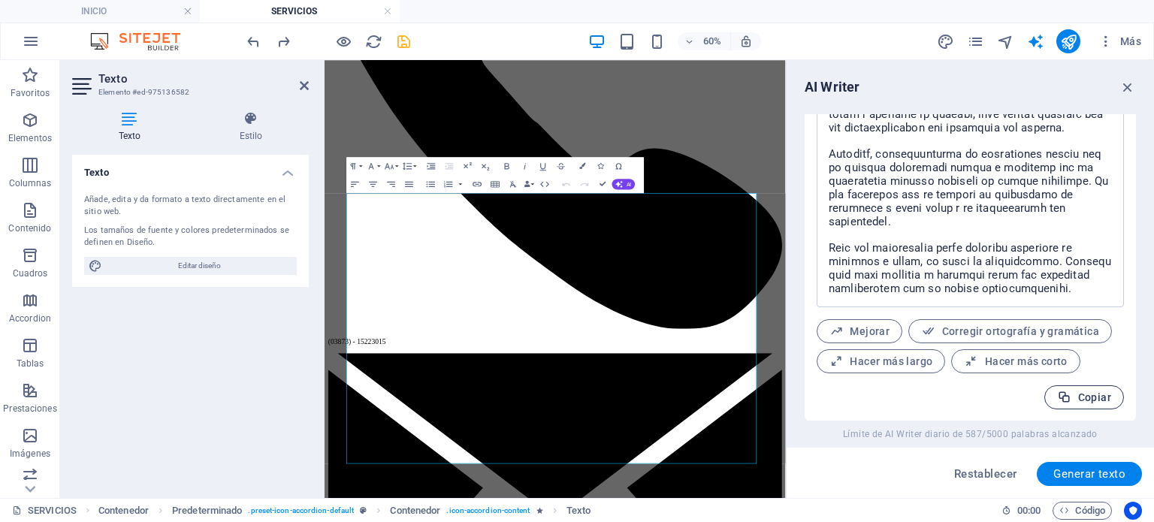
click at [1094, 391] on span "Copiar" at bounding box center [1084, 398] width 54 height 14
click at [1130, 92] on icon "button" at bounding box center [1128, 87] width 17 height 17
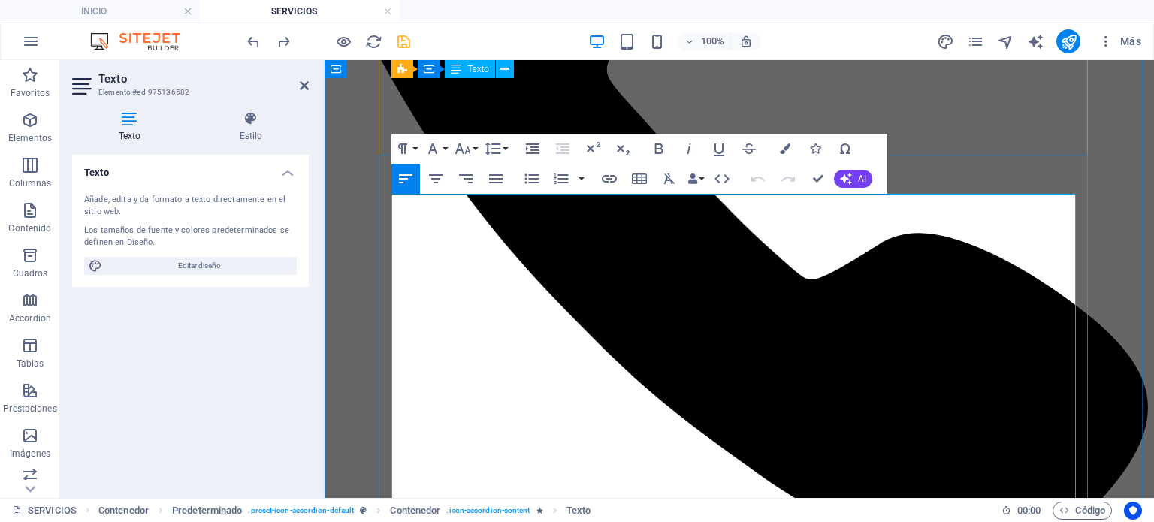
scroll to position [1557, 0]
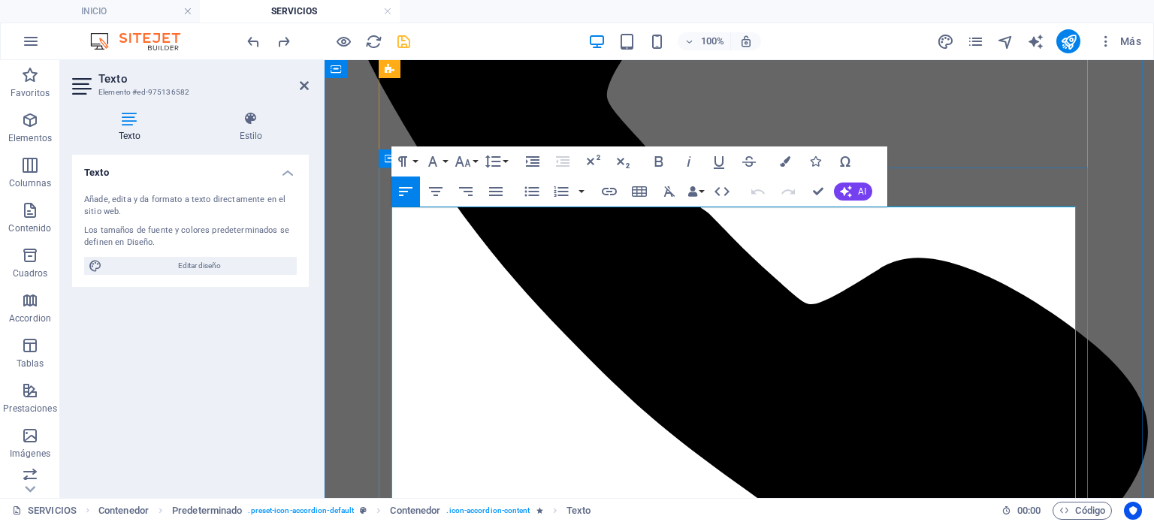
drag, startPoint x: 1028, startPoint y: 419, endPoint x: 389, endPoint y: 219, distance: 669.1
copy div "Lorem ipsum dolor sit amet, consectetu adipiscing elits, doe temp incidi utlabo…"
click at [848, 192] on icon "button" at bounding box center [846, 192] width 12 height 12
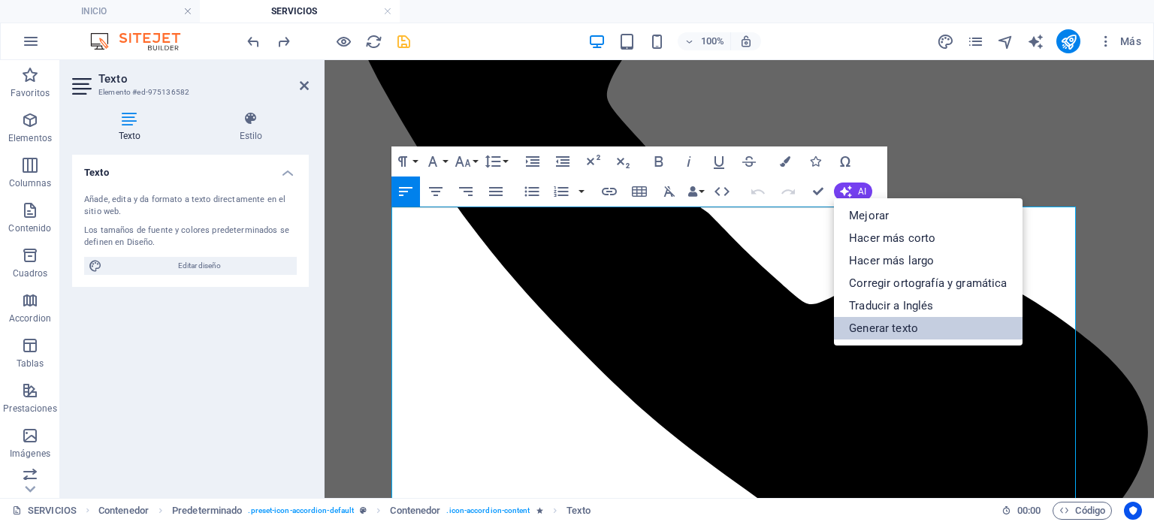
click at [887, 323] on link "Generar texto" at bounding box center [928, 328] width 188 height 23
select select "English"
select select "Spanish"
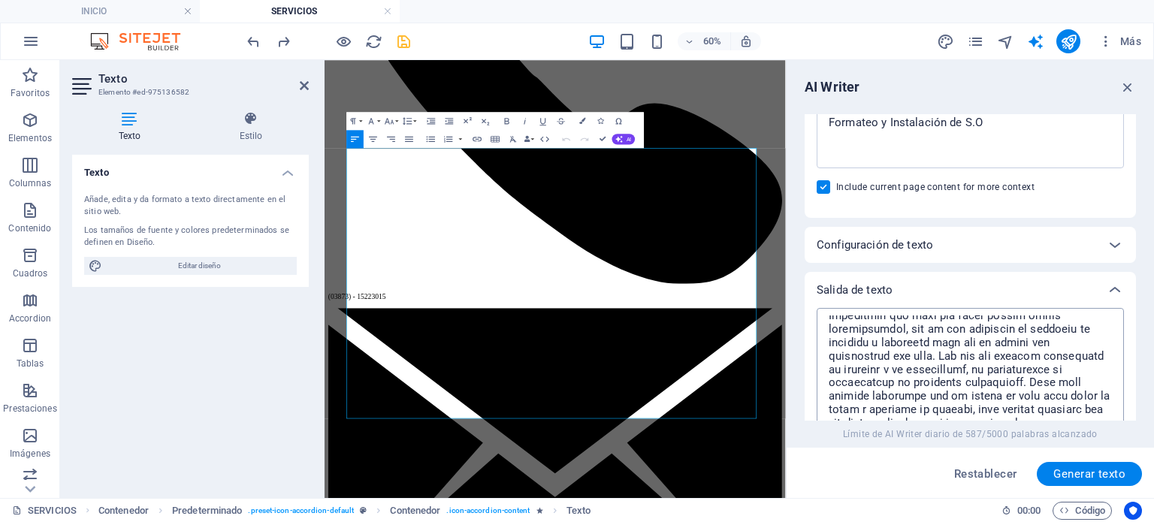
scroll to position [521, 0]
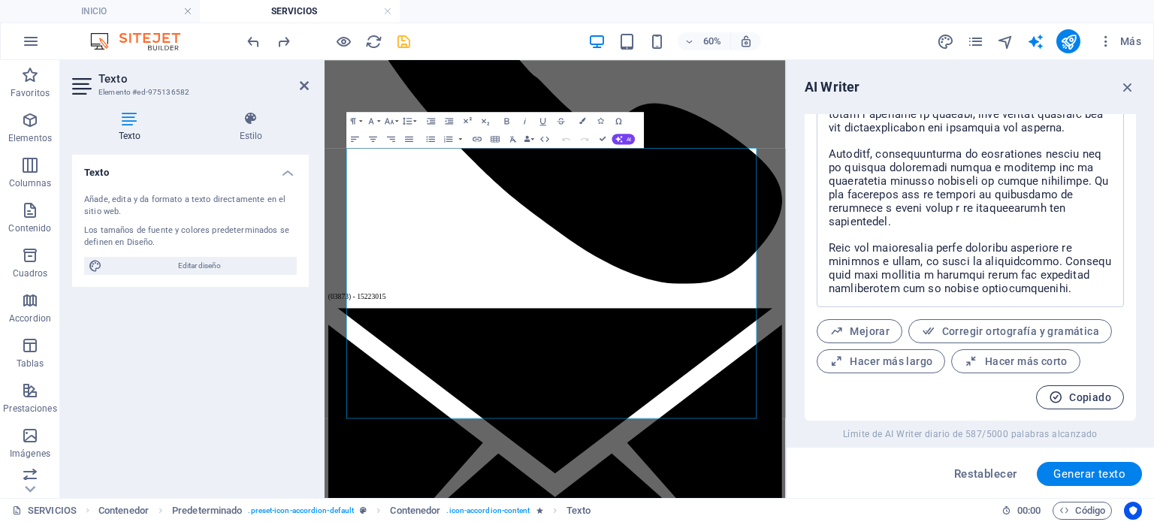
click at [1094, 393] on span "Copiado" at bounding box center [1080, 398] width 62 height 14
click at [1126, 89] on icon "button" at bounding box center [1128, 87] width 17 height 17
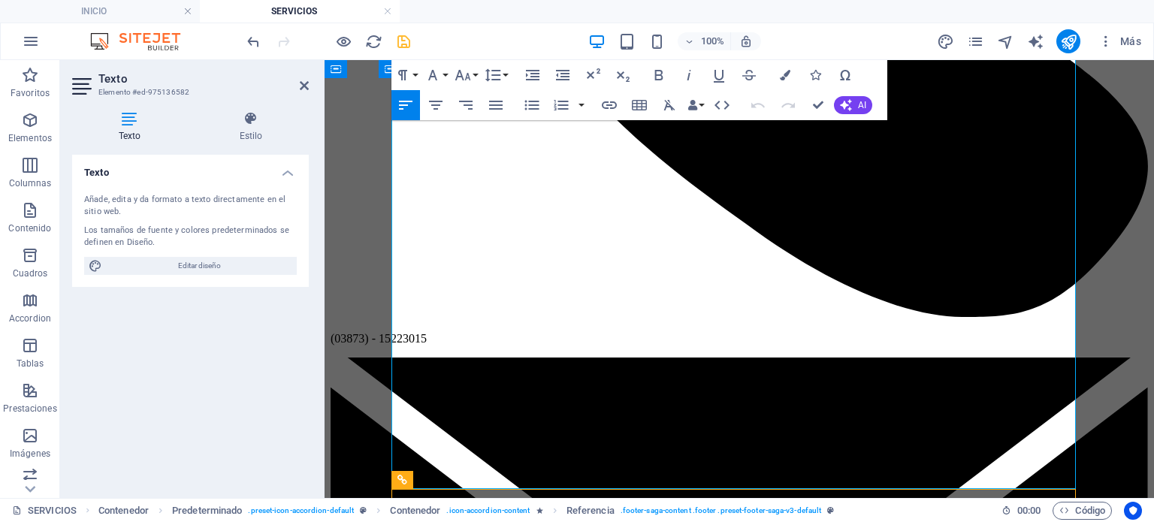
scroll to position [2025, 0]
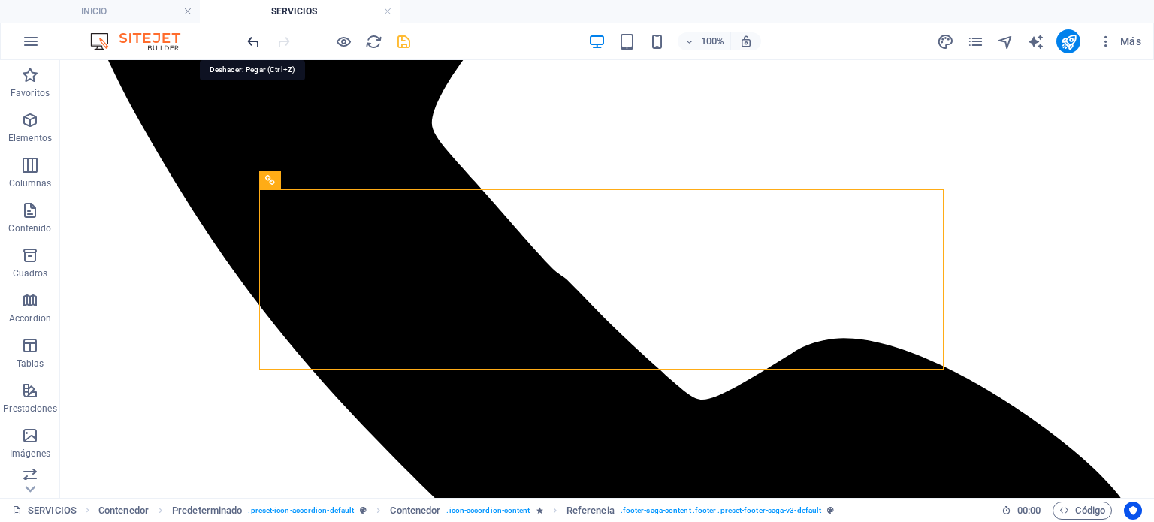
click at [249, 37] on icon "undo" at bounding box center [253, 41] width 17 height 17
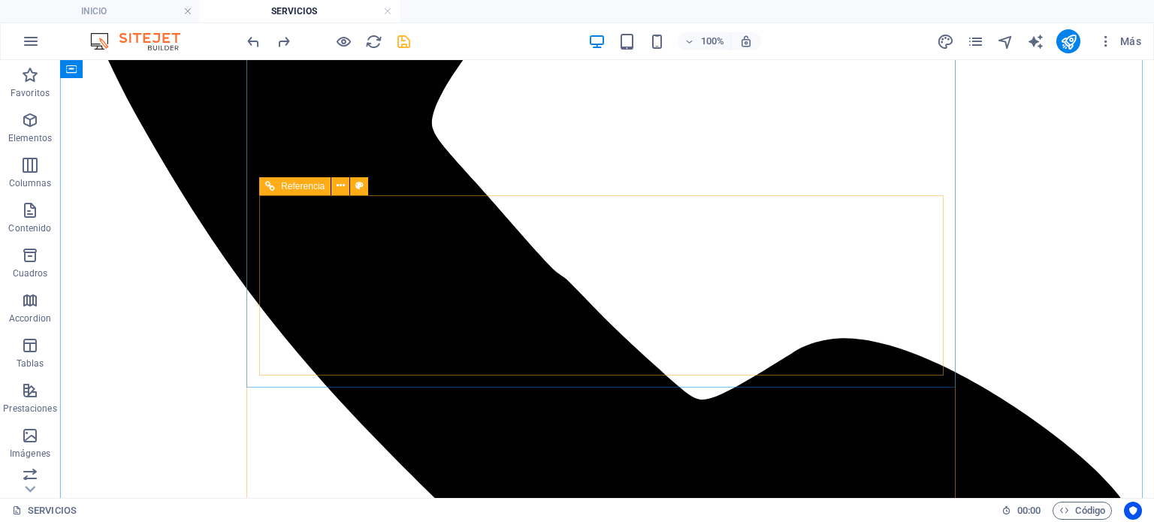
scroll to position [1875, 0]
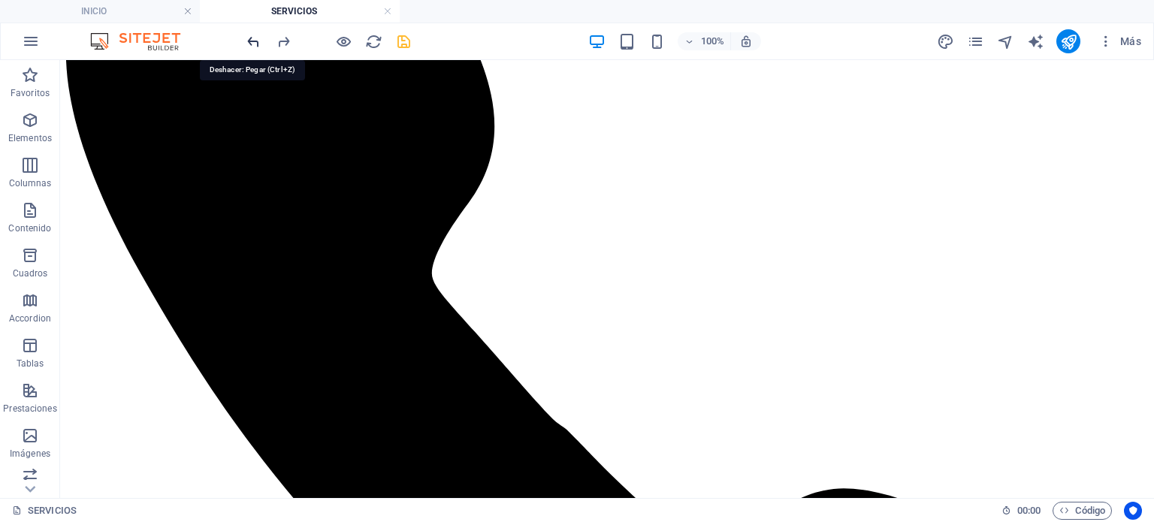
click at [252, 39] on icon "undo" at bounding box center [253, 41] width 17 height 17
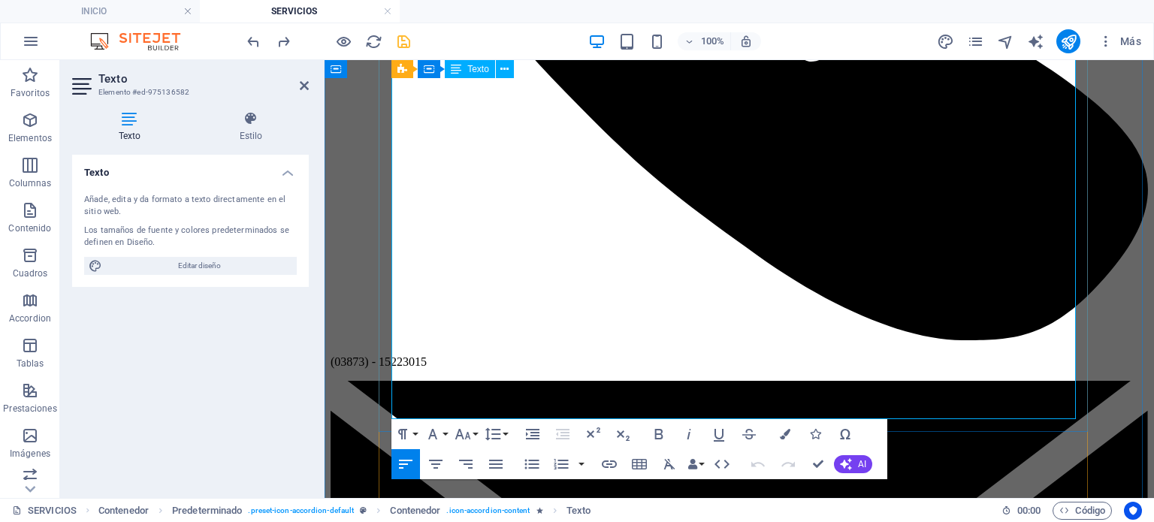
scroll to position [1650, 0]
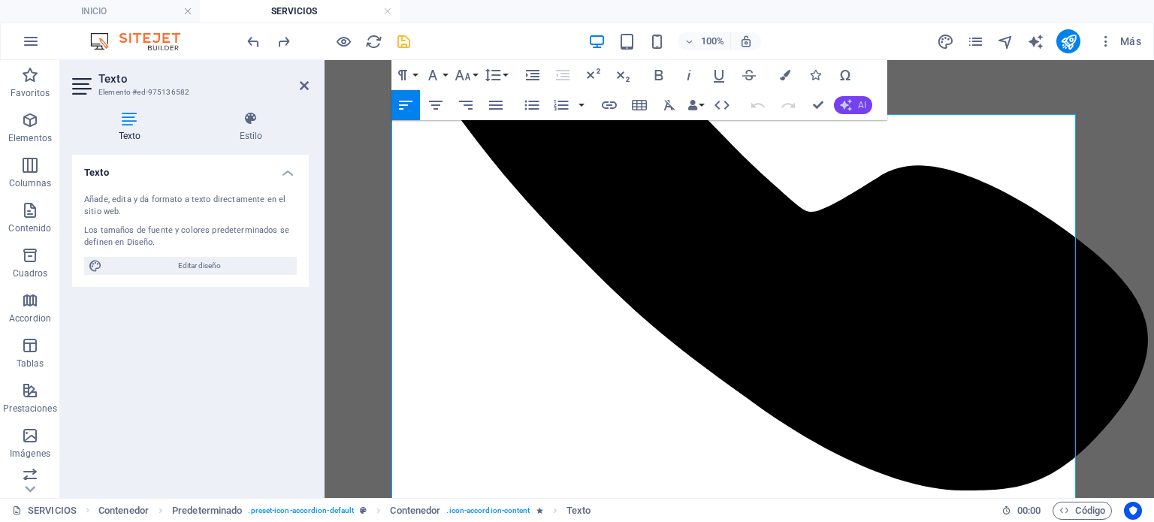
click at [854, 106] on button "AI" at bounding box center [853, 105] width 38 height 18
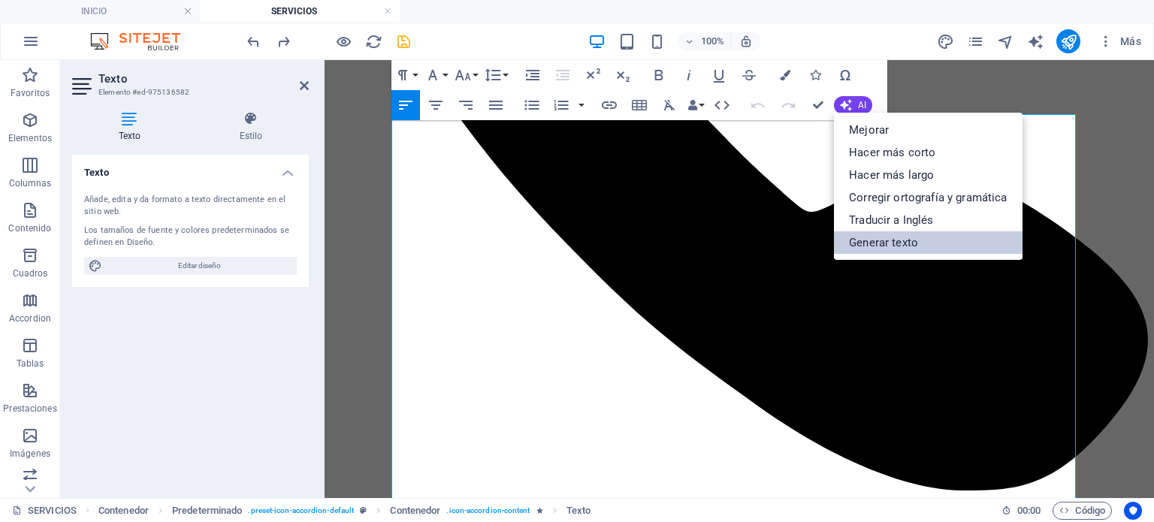
click at [951, 246] on link "Generar texto" at bounding box center [928, 242] width 188 height 23
select select "English"
select select "Spanish"
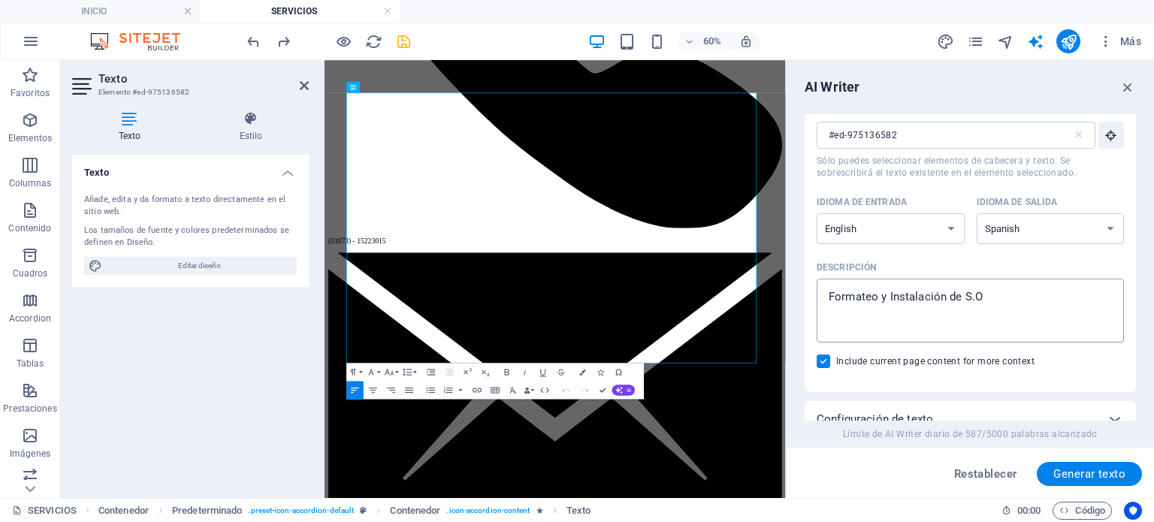
scroll to position [75, 0]
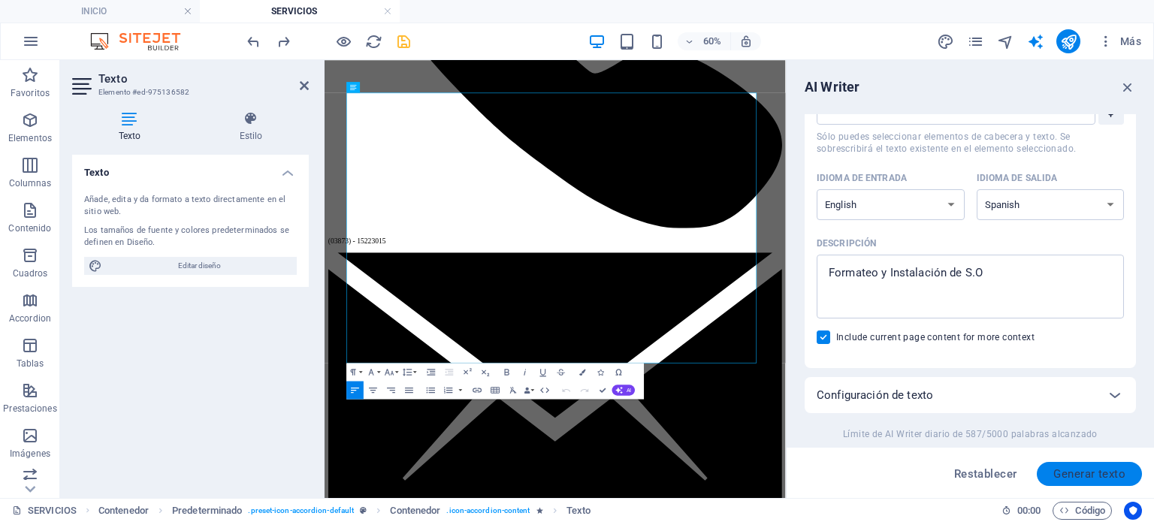
click at [1082, 468] on span "Generar texto" at bounding box center [1090, 474] width 72 height 12
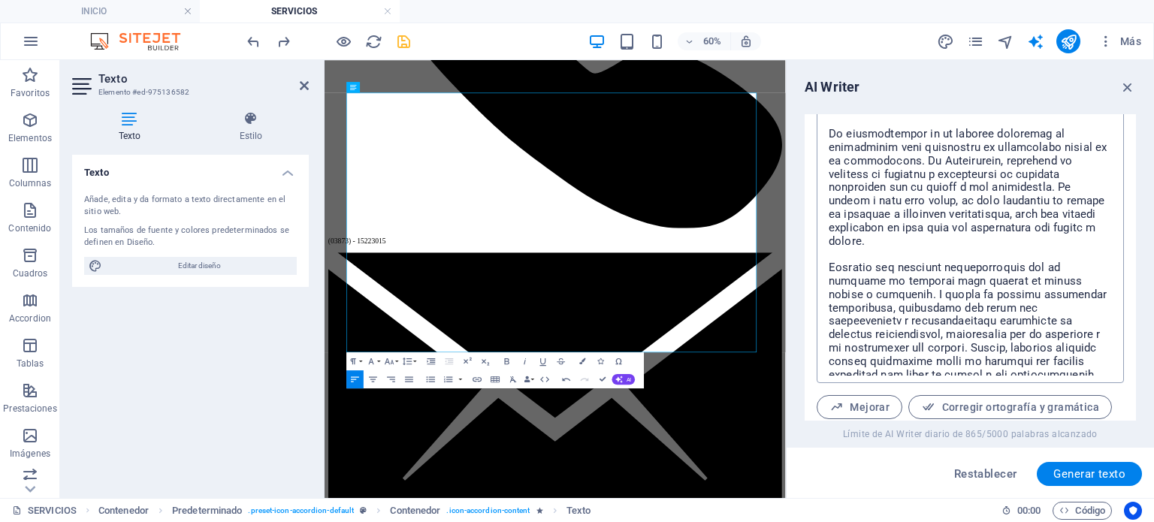
scroll to position [371, 0]
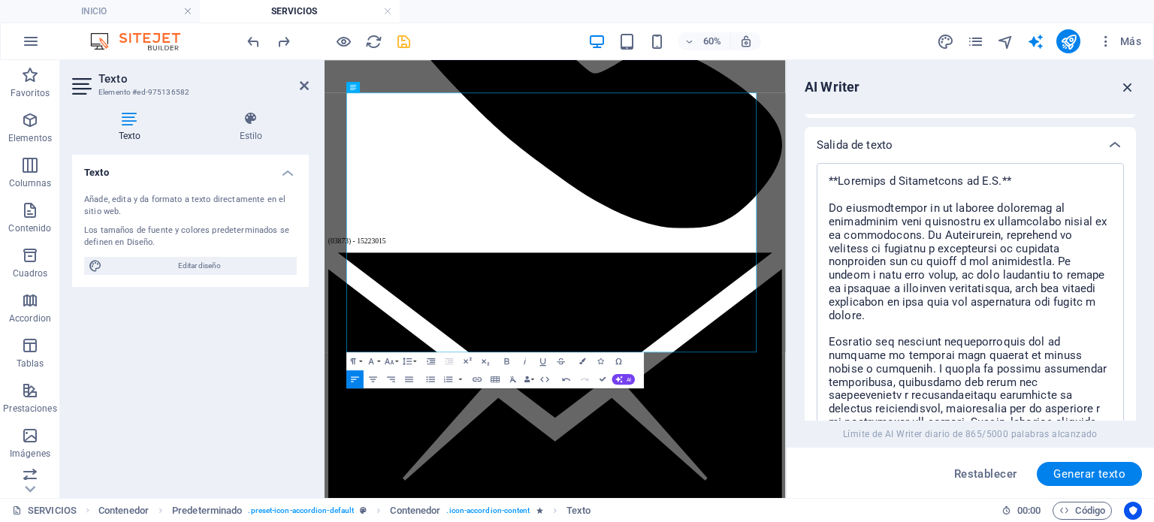
click at [1131, 89] on icon "button" at bounding box center [1128, 87] width 17 height 17
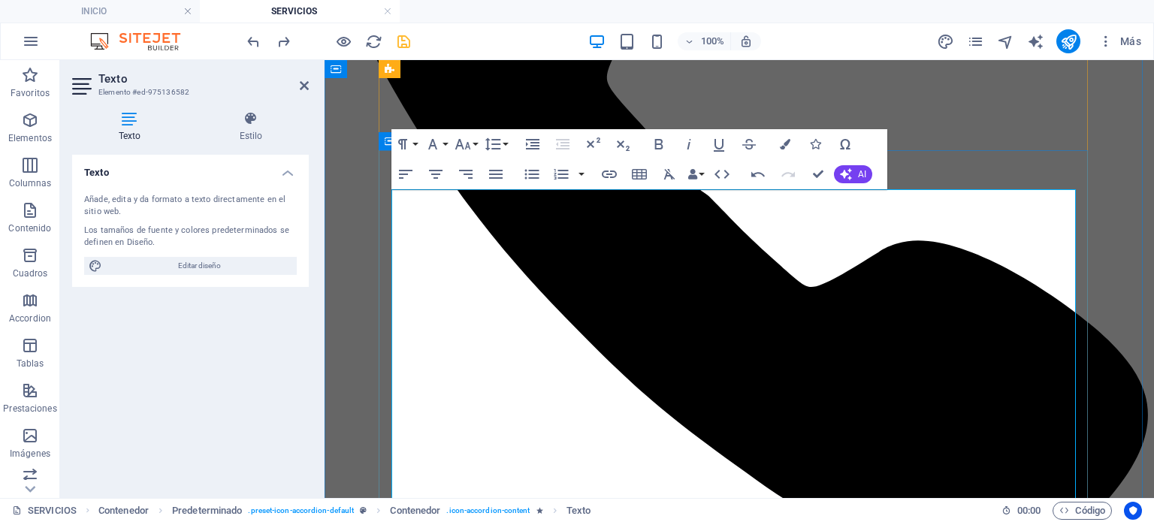
scroll to position [1499, 0]
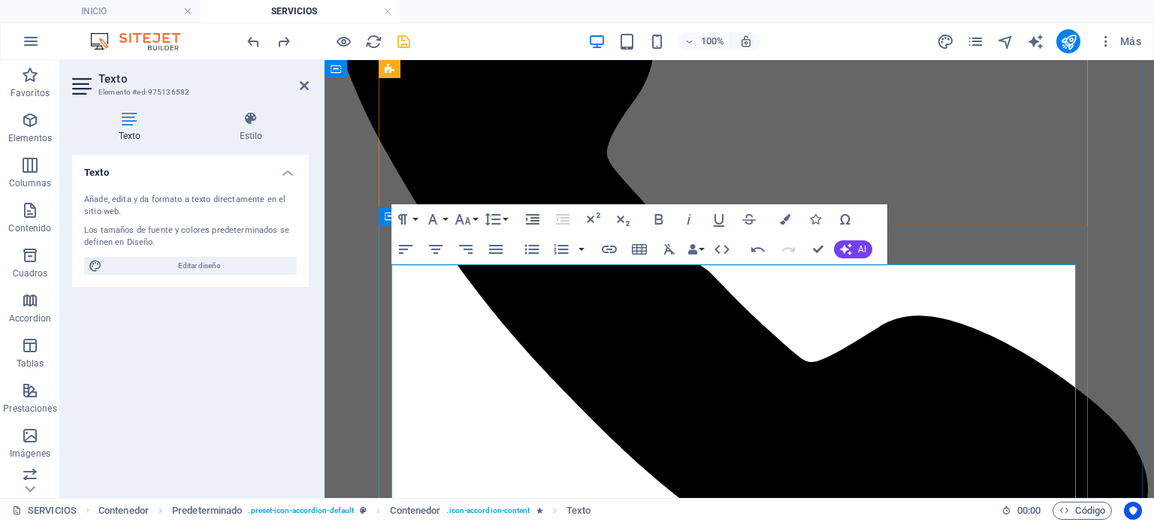
drag, startPoint x: 687, startPoint y: 272, endPoint x: 393, endPoint y: 271, distance: 293.9
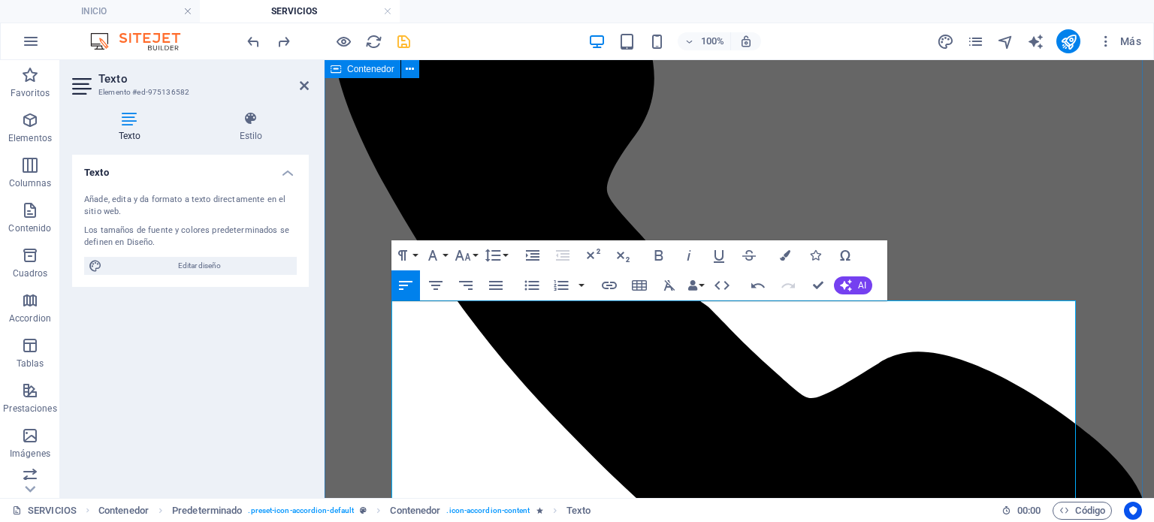
scroll to position [1614, 0]
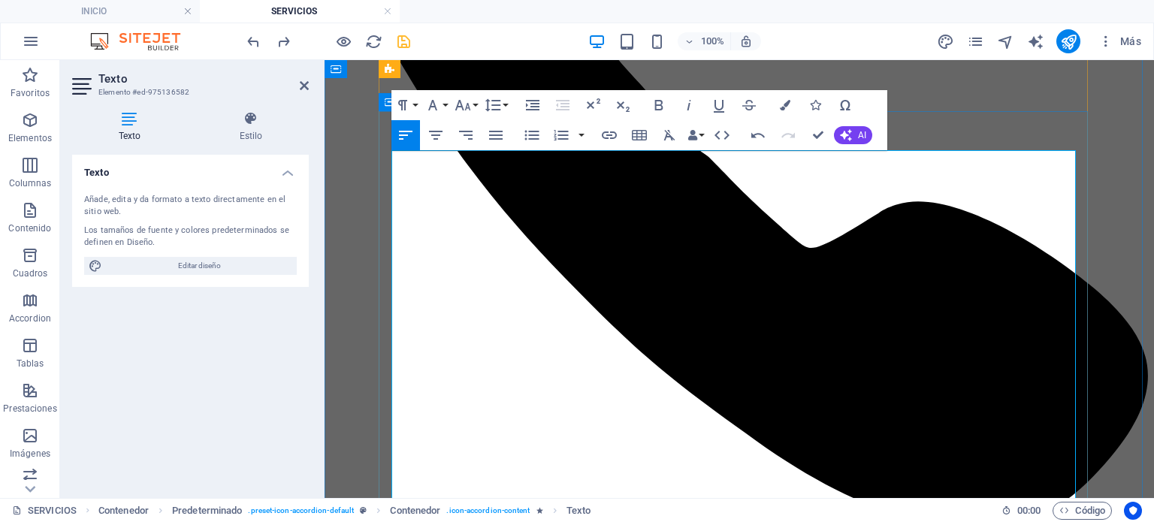
drag, startPoint x: 1015, startPoint y: 270, endPoint x: 394, endPoint y: 229, distance: 622.1
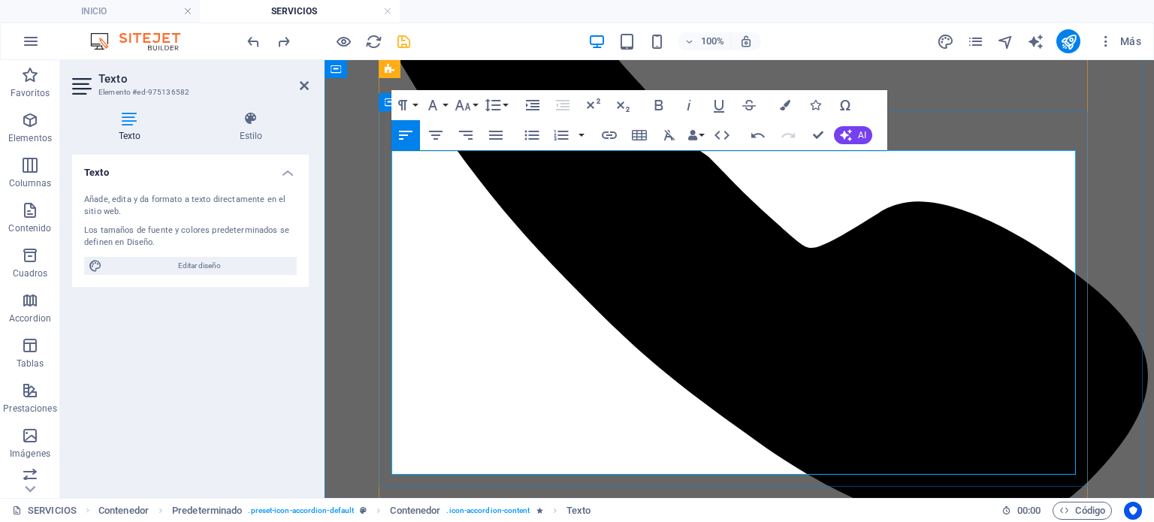
drag, startPoint x: 394, startPoint y: 374, endPoint x: 1018, endPoint y: 408, distance: 624.7
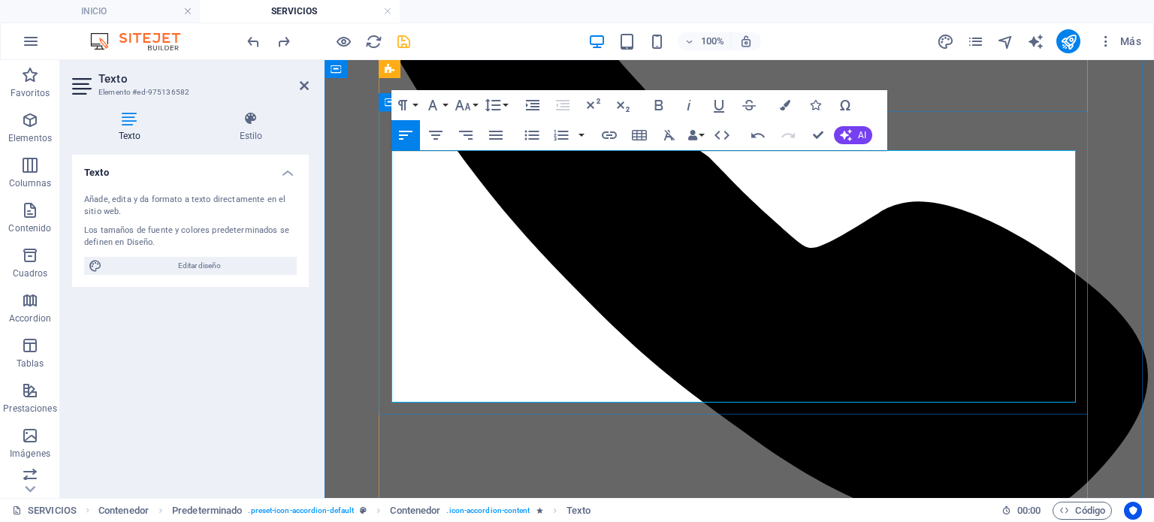
drag, startPoint x: 938, startPoint y: 393, endPoint x: 391, endPoint y: 162, distance: 594.1
click at [668, 98] on button "Bold" at bounding box center [659, 105] width 29 height 30
click at [787, 104] on icon "button" at bounding box center [785, 105] width 11 height 11
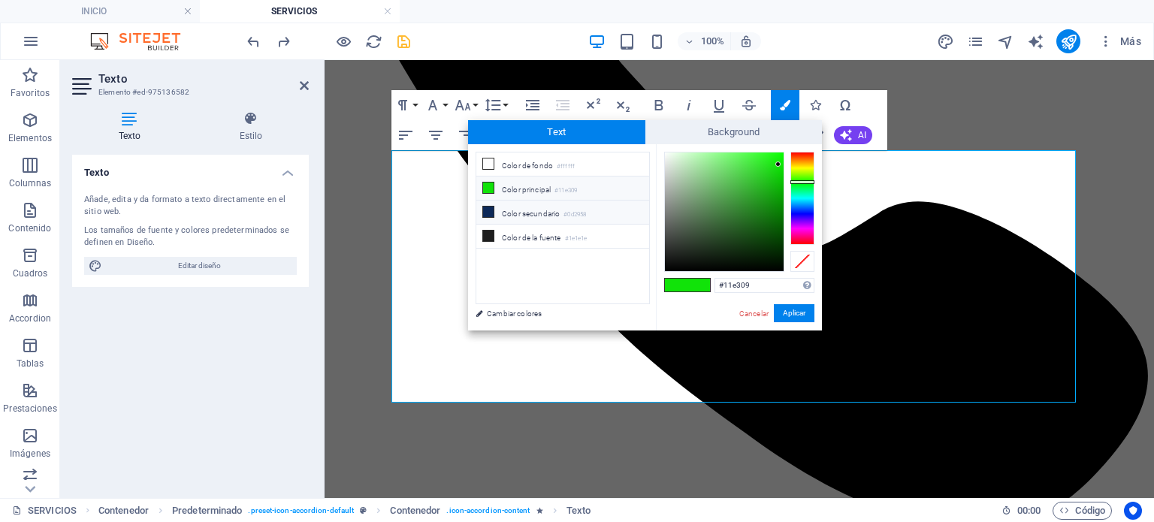
click at [547, 210] on li "Color secundario #0d2958" at bounding box center [562, 213] width 173 height 24
type input "#0d2958"
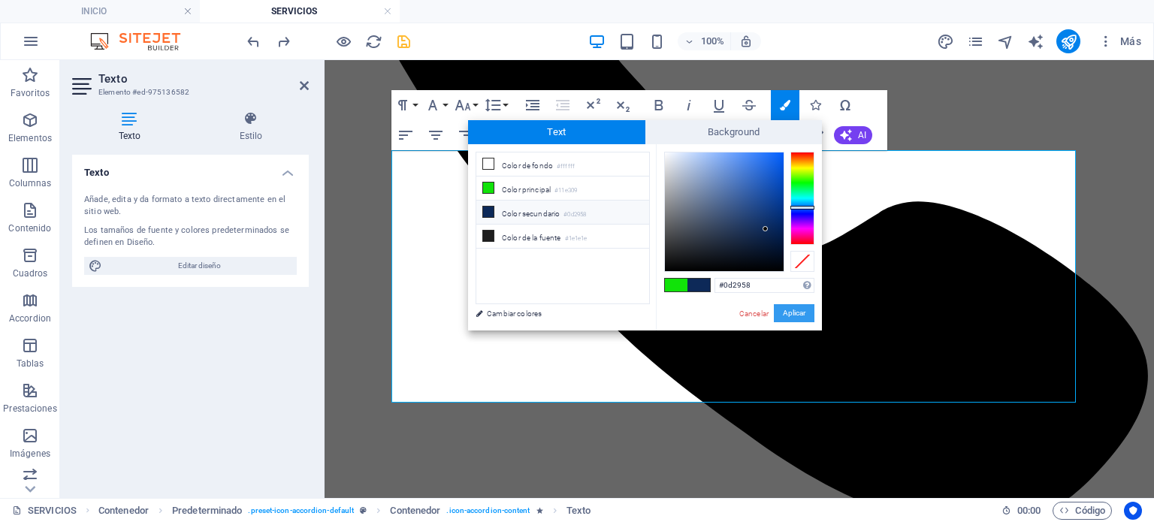
click at [790, 308] on button "Aplicar" at bounding box center [794, 313] width 41 height 18
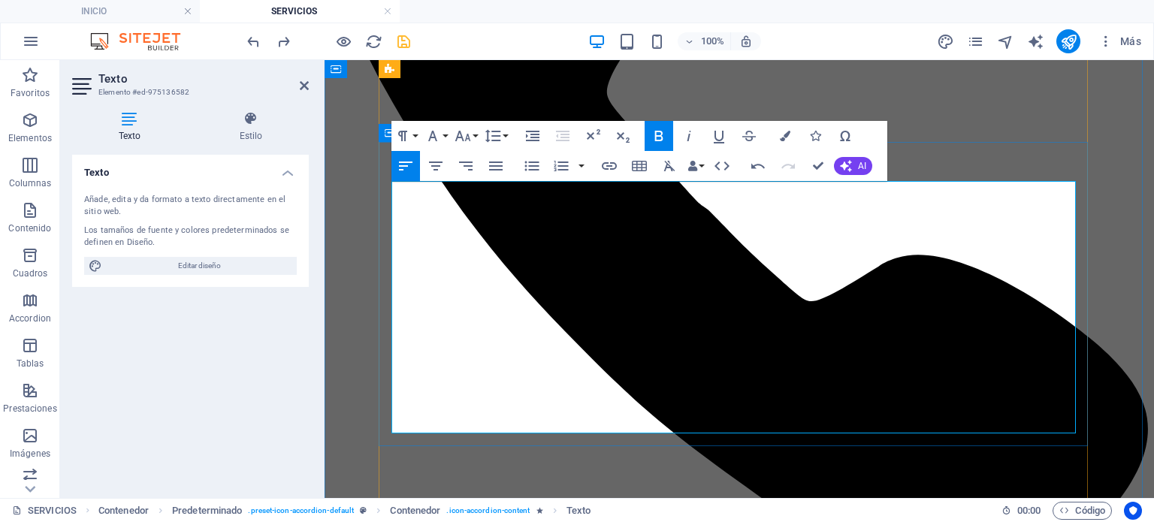
scroll to position [1538, 0]
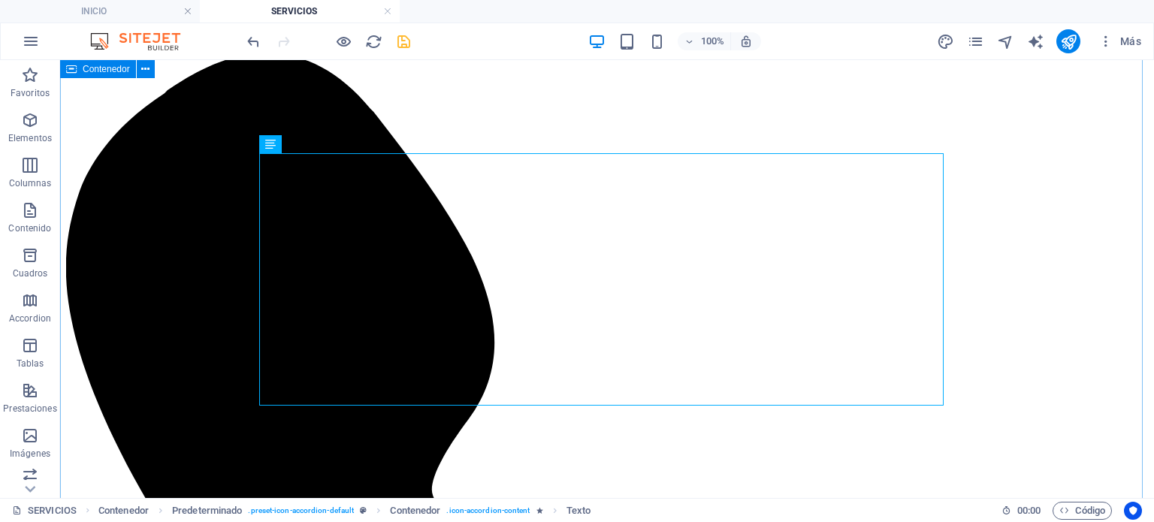
scroll to position [1463, 0]
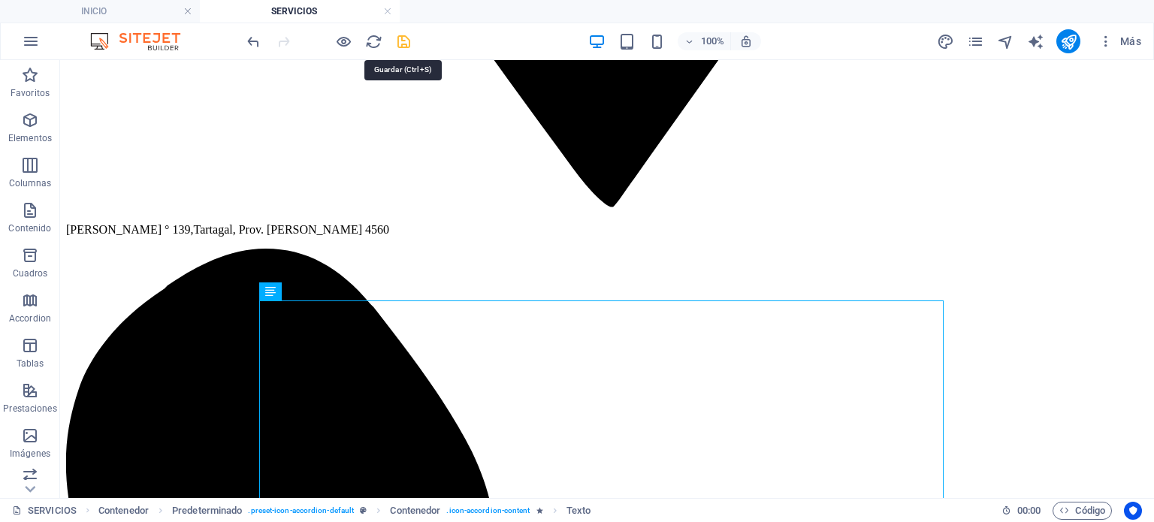
click at [398, 39] on icon "save" at bounding box center [403, 41] width 17 height 17
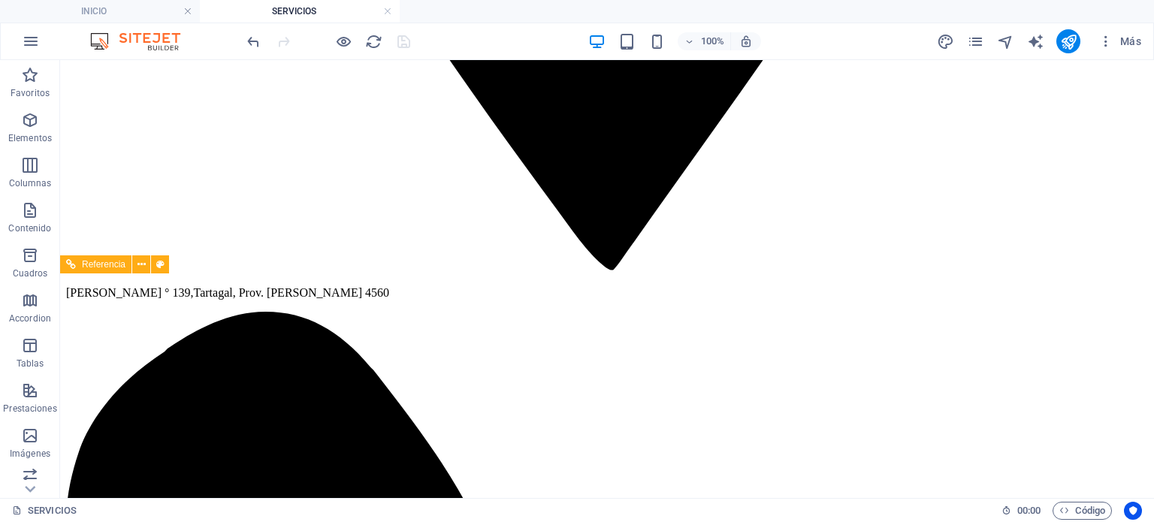
scroll to position [1388, 0]
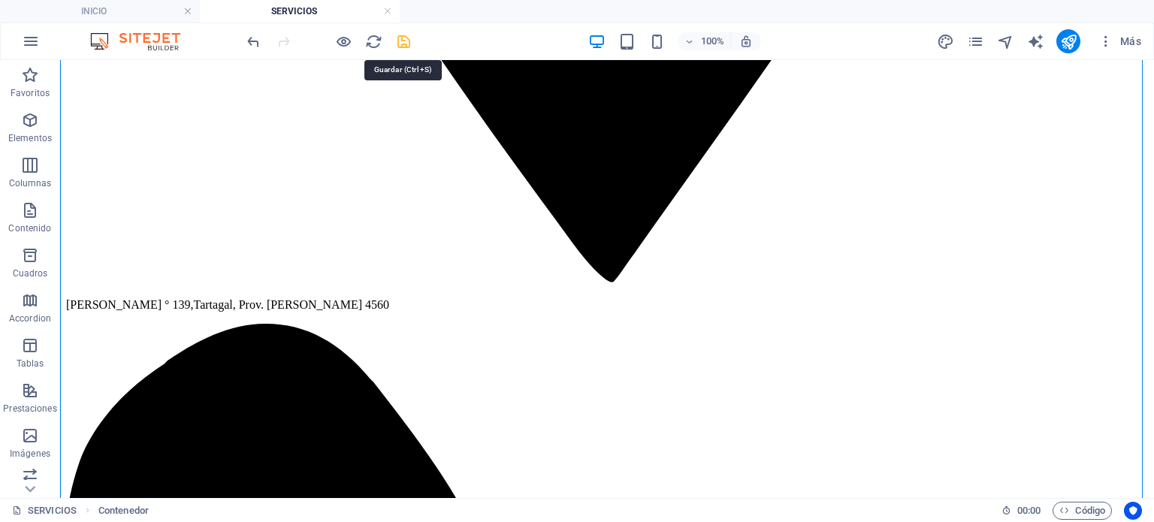
click at [410, 43] on icon "save" at bounding box center [403, 41] width 17 height 17
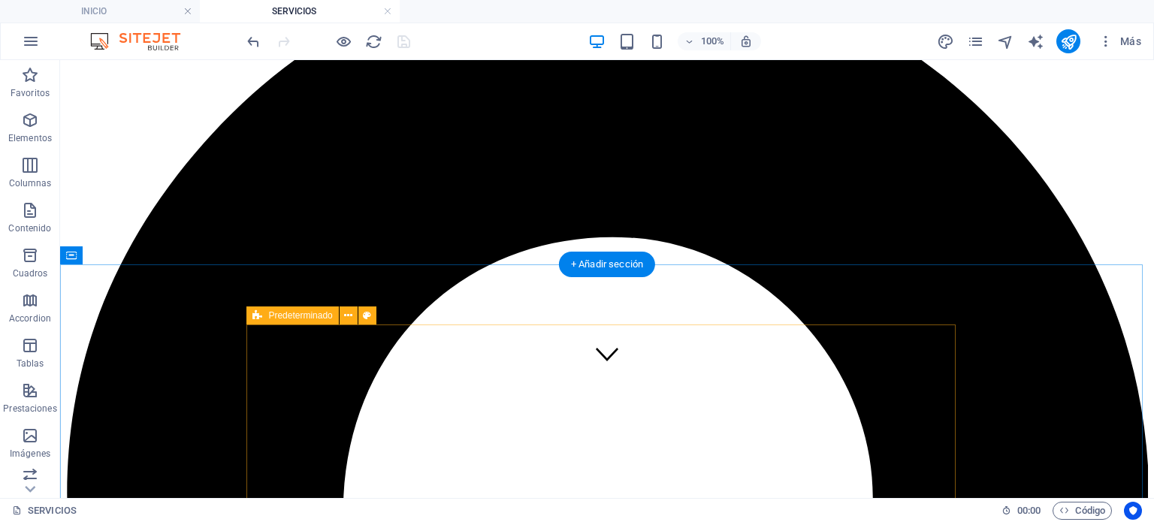
scroll to position [186, 0]
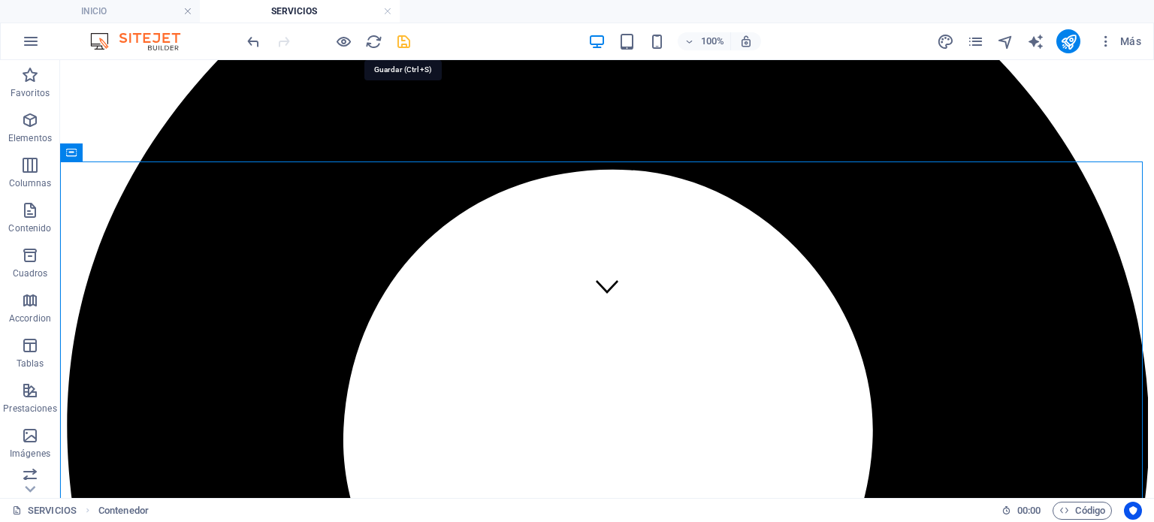
click at [406, 38] on icon "save" at bounding box center [403, 41] width 17 height 17
